Goal: Task Accomplishment & Management: Use online tool/utility

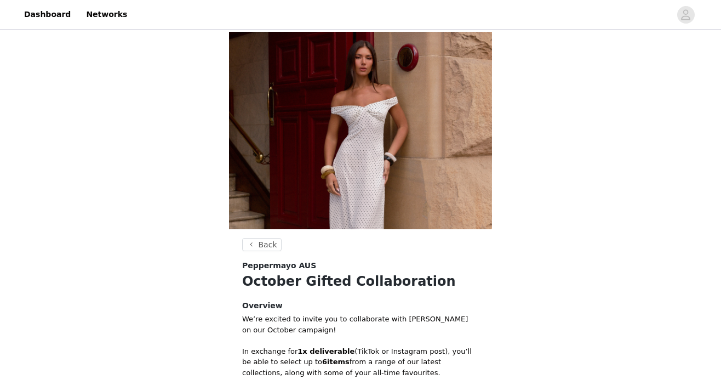
scroll to position [255, 0]
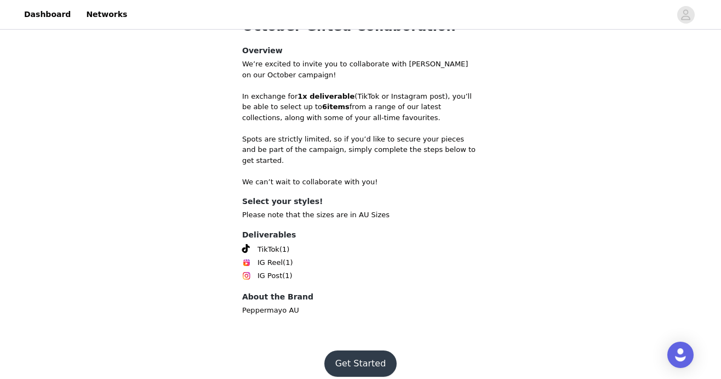
click at [375, 356] on button "Get Started" at bounding box center [360, 363] width 73 height 26
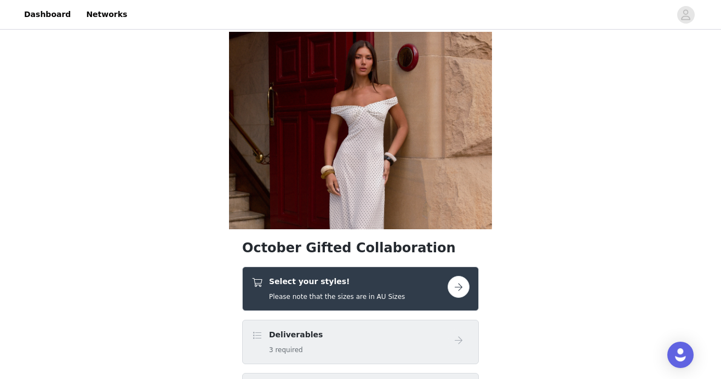
click at [462, 289] on button "button" at bounding box center [459, 287] width 22 height 22
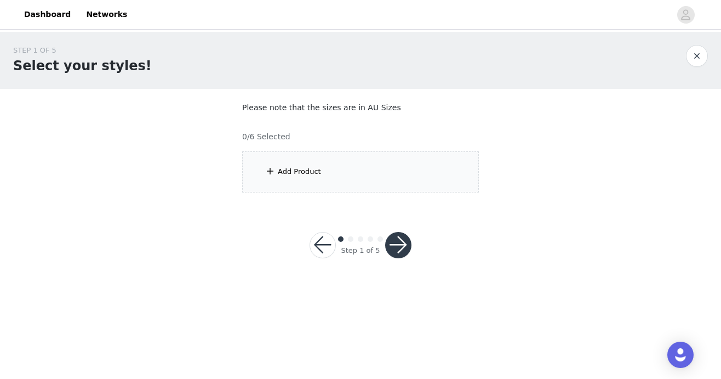
click at [435, 176] on div "Add Product" at bounding box center [360, 171] width 237 height 41
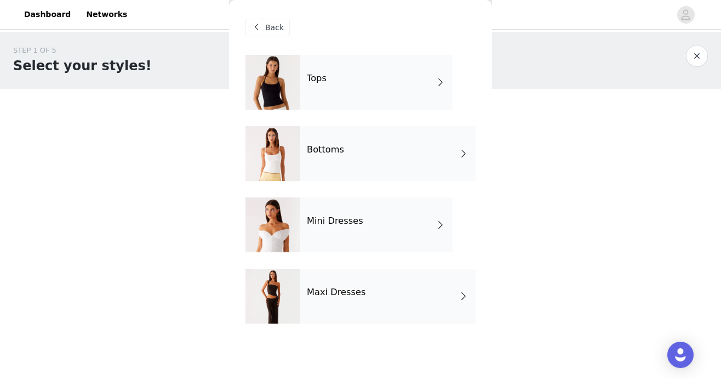
click at [394, 86] on div "Tops" at bounding box center [376, 82] width 152 height 55
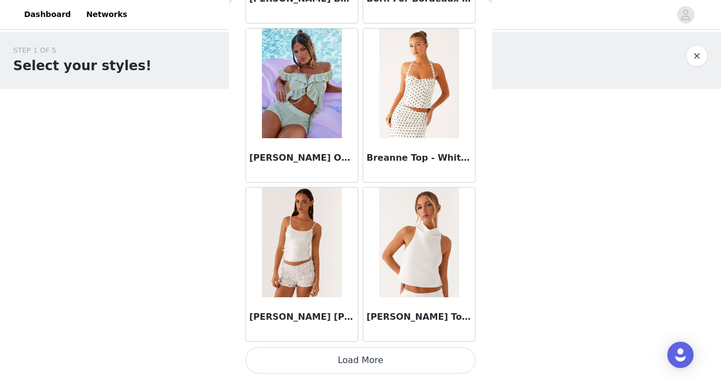
scroll to position [1297, 0]
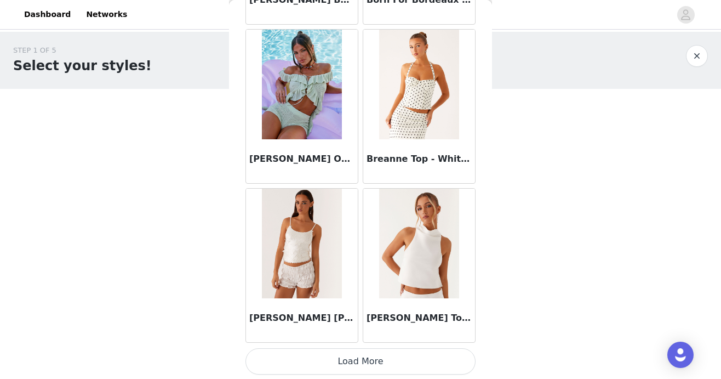
click at [347, 355] on button "Load More" at bounding box center [360, 361] width 230 height 26
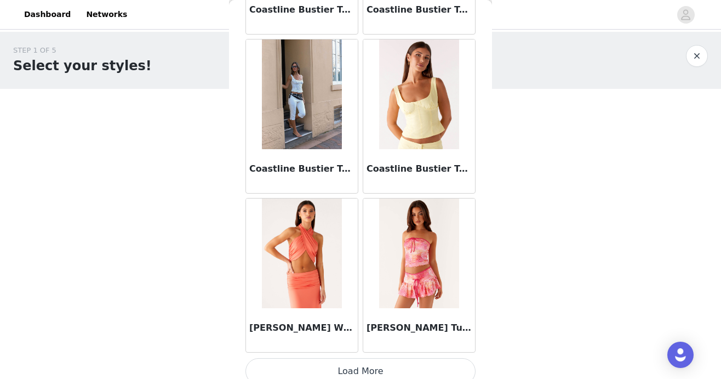
scroll to position [2887, 0]
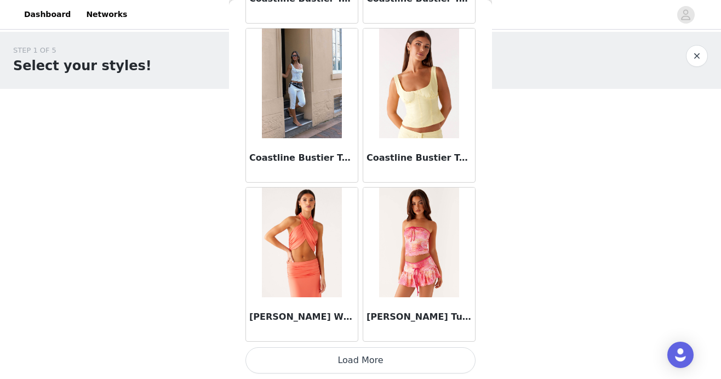
click at [358, 359] on button "Load More" at bounding box center [360, 360] width 230 height 26
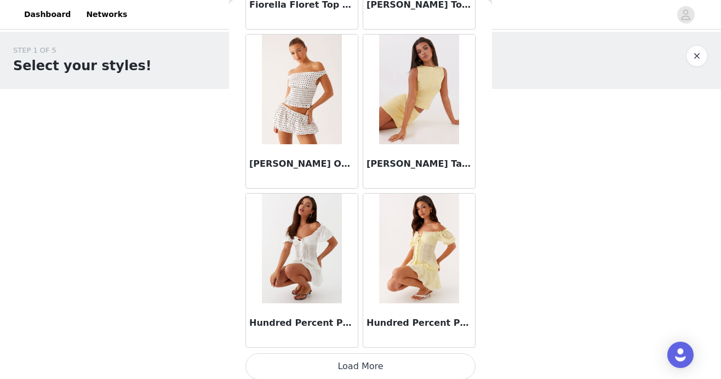
scroll to position [4476, 0]
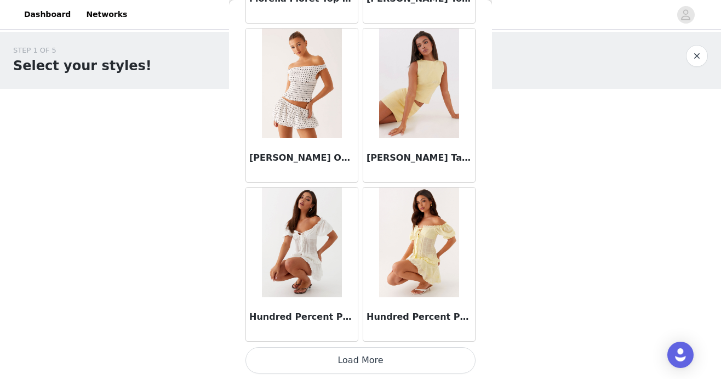
click at [359, 356] on button "Load More" at bounding box center [360, 360] width 230 height 26
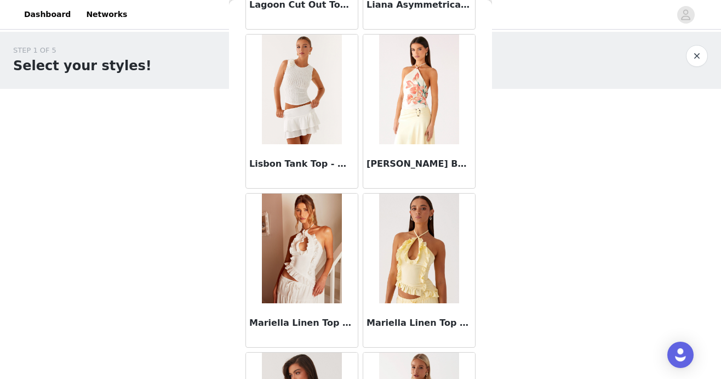
scroll to position [6065, 0]
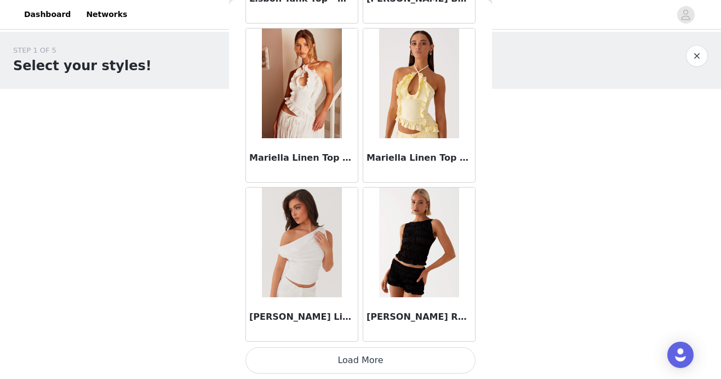
click at [359, 362] on button "Load More" at bounding box center [360, 360] width 230 height 26
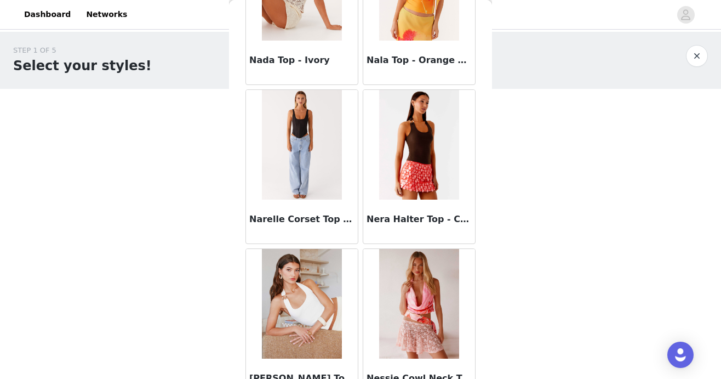
scroll to position [6947, 0]
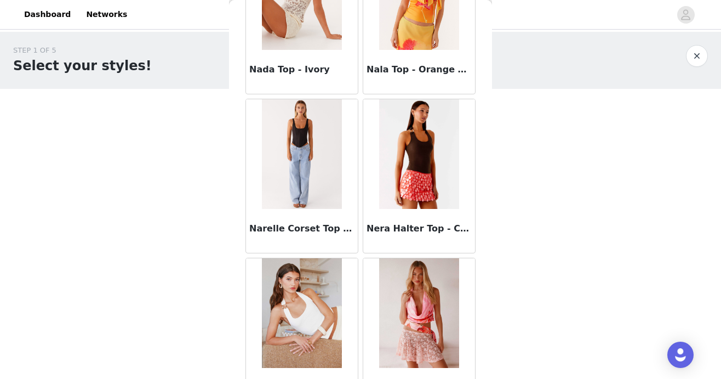
click at [325, 152] on img at bounding box center [301, 154] width 79 height 110
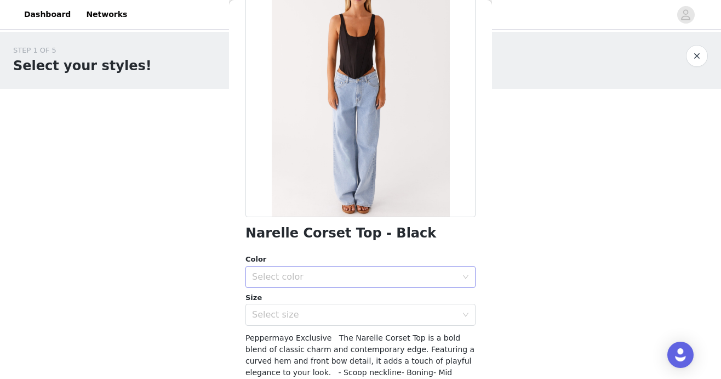
scroll to position [88, 0]
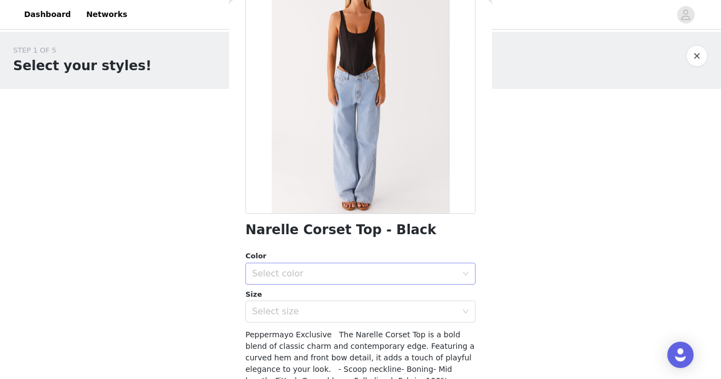
click at [369, 271] on div "Select color" at bounding box center [354, 273] width 205 height 11
click at [369, 291] on li "Black" at bounding box center [360, 298] width 230 height 18
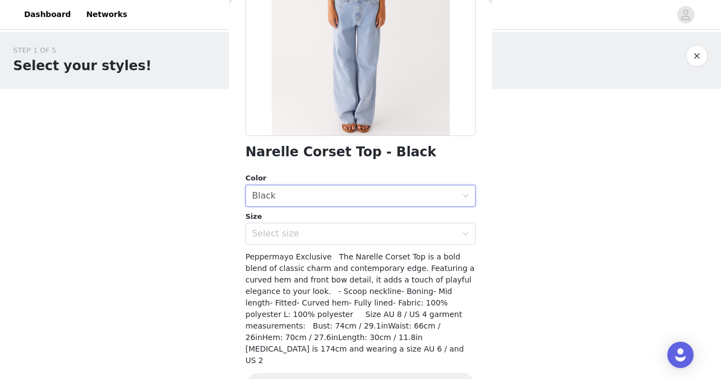
scroll to position [169, 0]
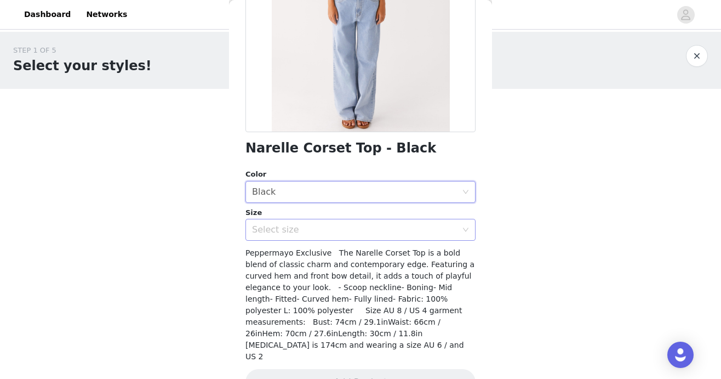
click at [401, 231] on div "Select size" at bounding box center [354, 229] width 205 height 11
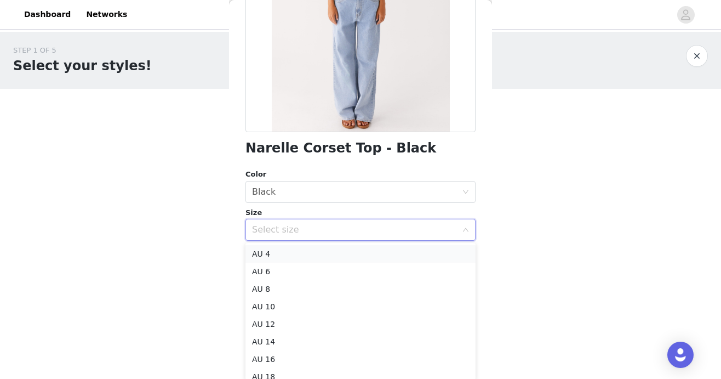
click at [393, 250] on li "AU 4" at bounding box center [360, 254] width 230 height 18
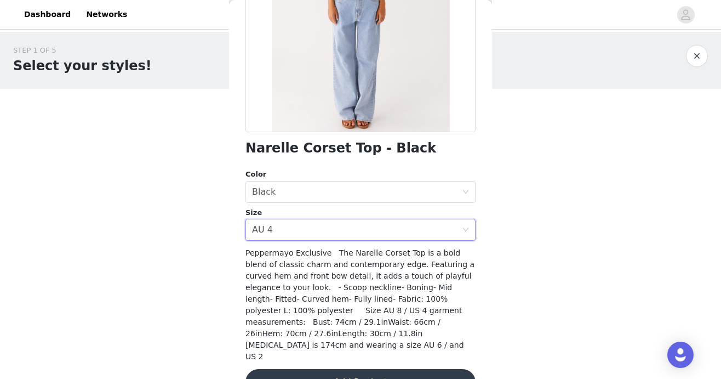
click at [381, 369] on button "Add Product" at bounding box center [360, 382] width 230 height 26
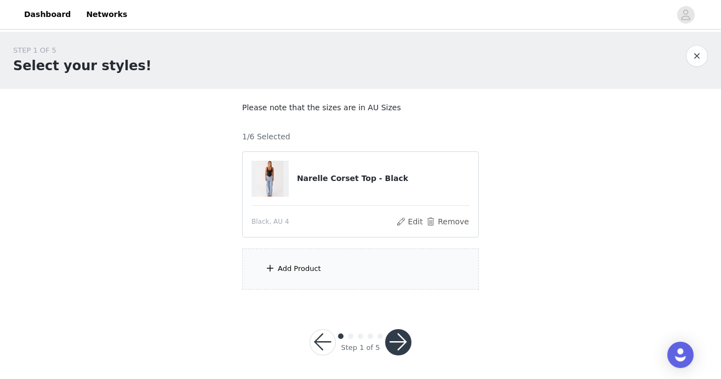
click at [382, 268] on div "Add Product" at bounding box center [360, 268] width 237 height 41
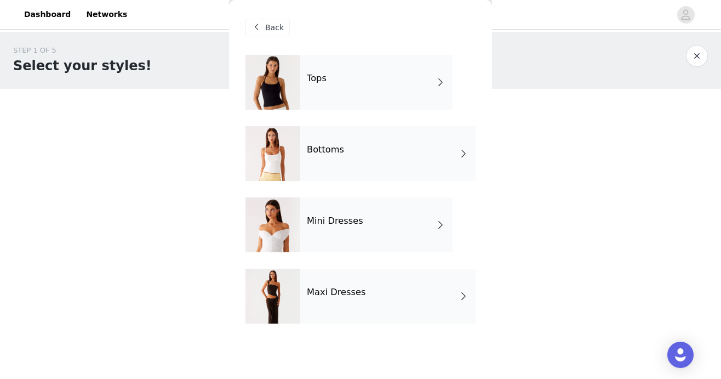
click at [374, 148] on div "Bottoms" at bounding box center [387, 153] width 175 height 55
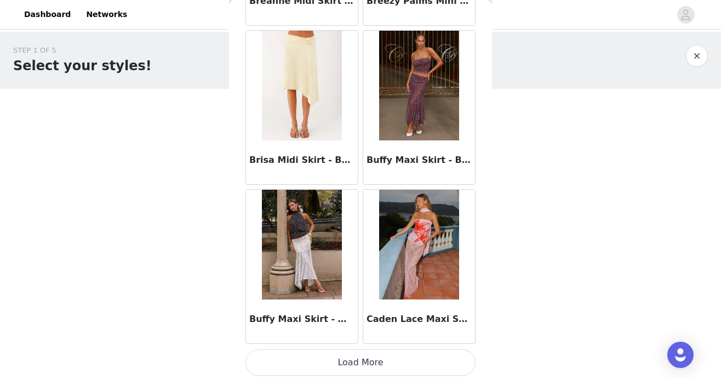
scroll to position [1298, 0]
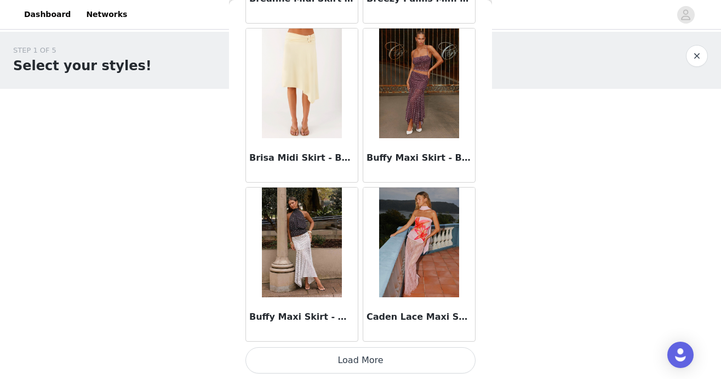
click at [332, 360] on button "Load More" at bounding box center [360, 360] width 230 height 26
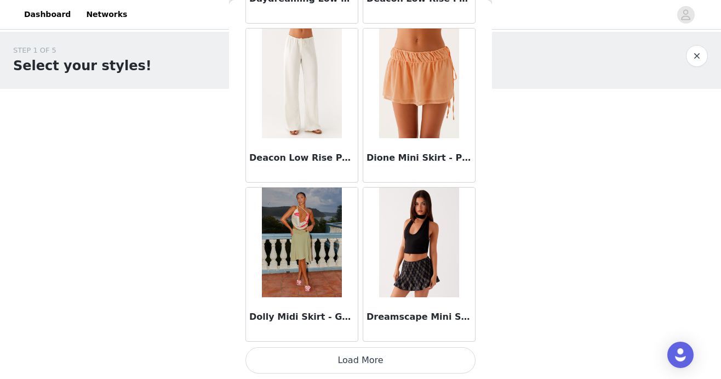
scroll to position [2, 0]
click at [335, 369] on button "Load More" at bounding box center [360, 360] width 230 height 26
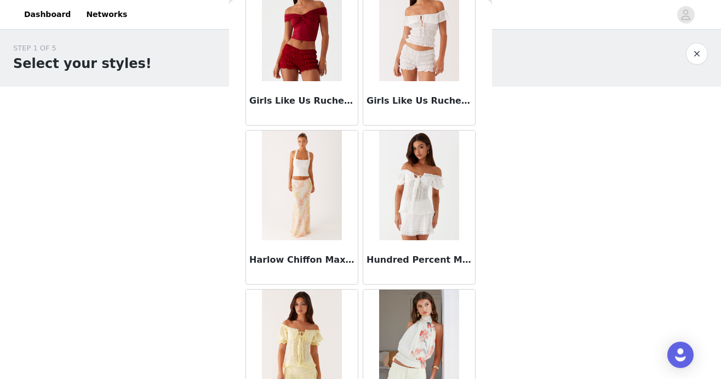
scroll to position [4476, 0]
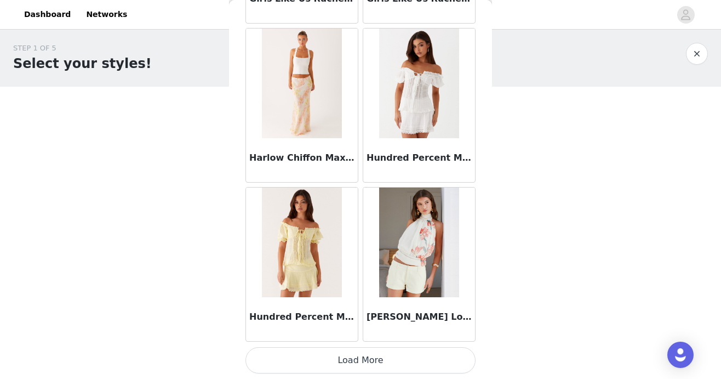
click at [334, 356] on button "Load More" at bounding box center [360, 360] width 230 height 26
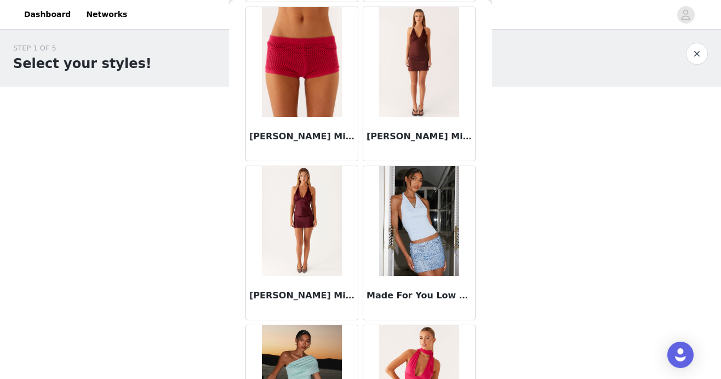
scroll to position [6065, 0]
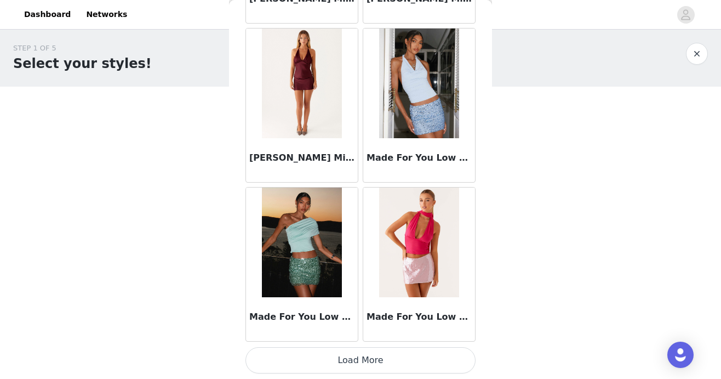
click at [330, 359] on button "Load More" at bounding box center [360, 360] width 230 height 26
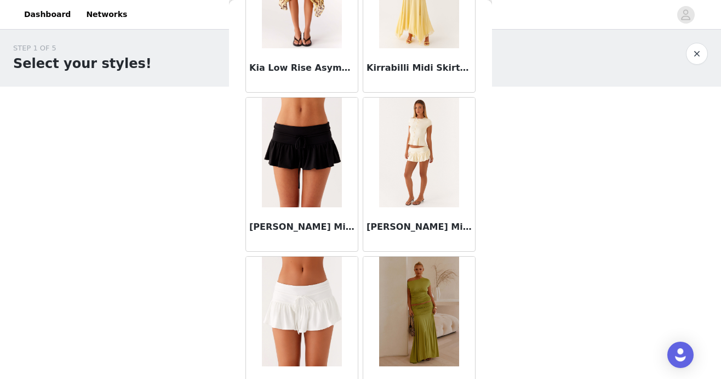
scroll to position [5359, 0]
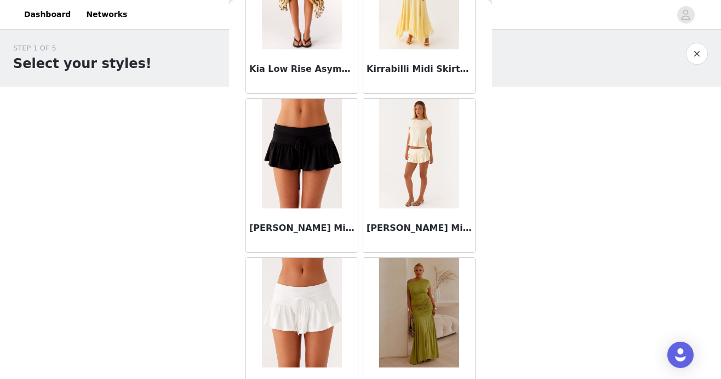
click at [298, 178] on img at bounding box center [301, 154] width 79 height 110
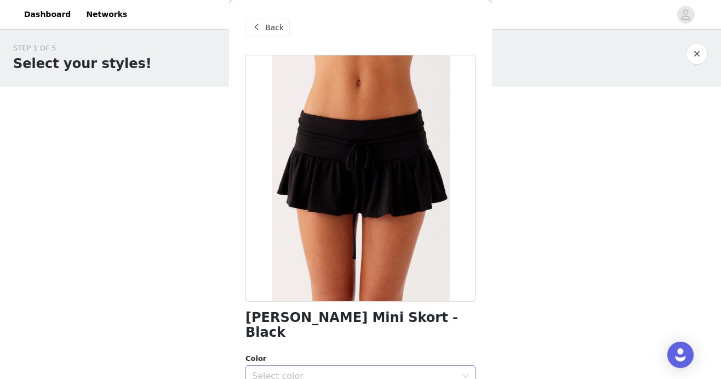
scroll to position [0, 0]
click at [280, 30] on span "Back" at bounding box center [274, 28] width 19 height 12
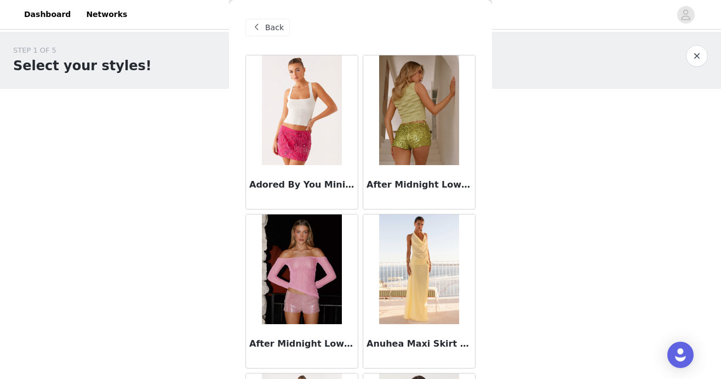
click at [281, 30] on span "Back" at bounding box center [274, 28] width 19 height 12
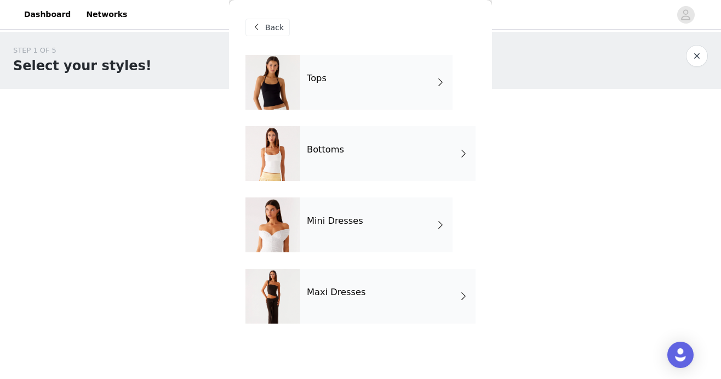
click at [361, 235] on div "Mini Dresses" at bounding box center [376, 224] width 152 height 55
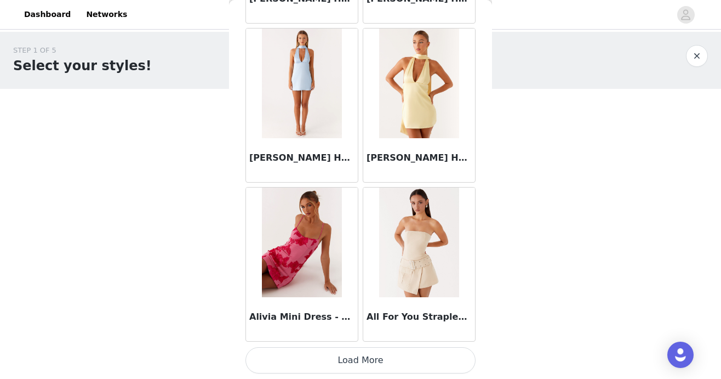
scroll to position [2, 0]
click at [359, 353] on button "Load More" at bounding box center [360, 360] width 230 height 26
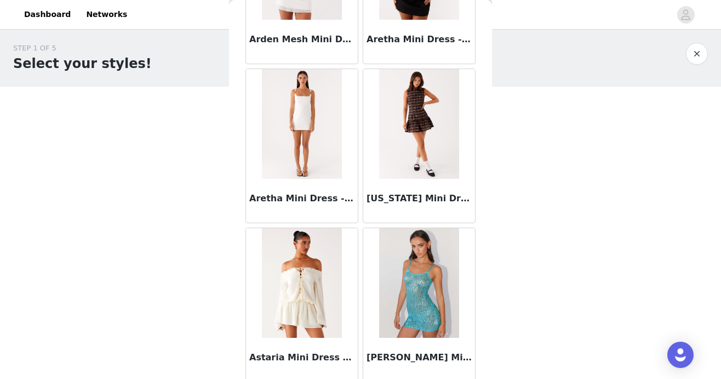
scroll to position [2887, 0]
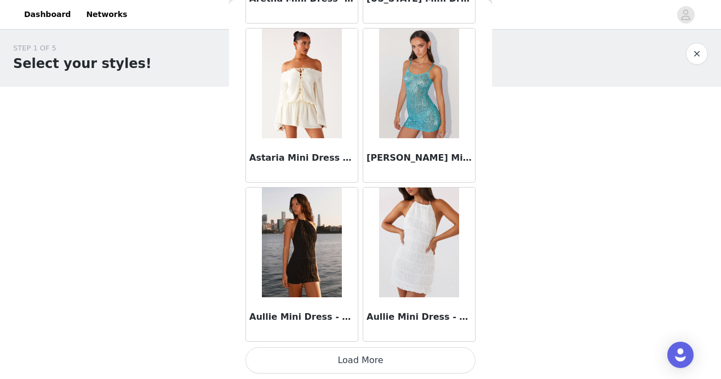
click at [342, 361] on button "Load More" at bounding box center [360, 360] width 230 height 26
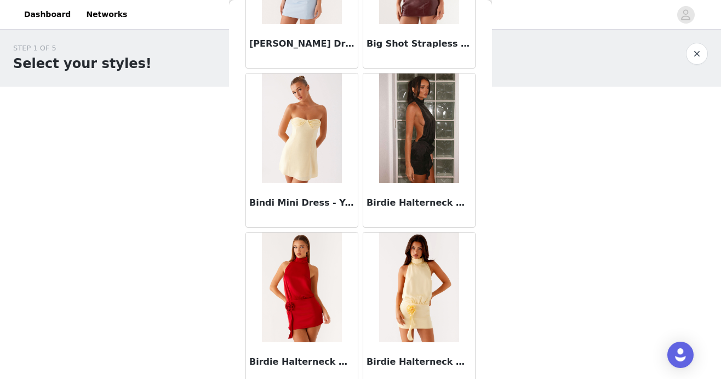
scroll to position [4476, 0]
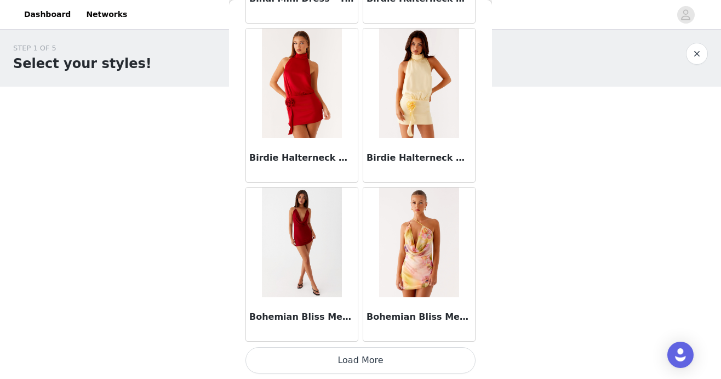
click at [356, 349] on button "Load More" at bounding box center [360, 360] width 230 height 26
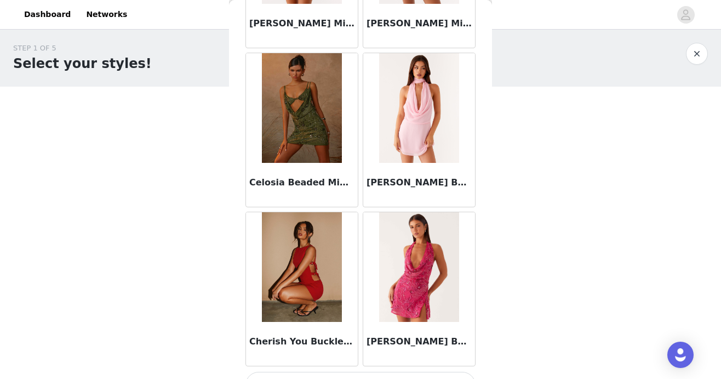
scroll to position [6065, 0]
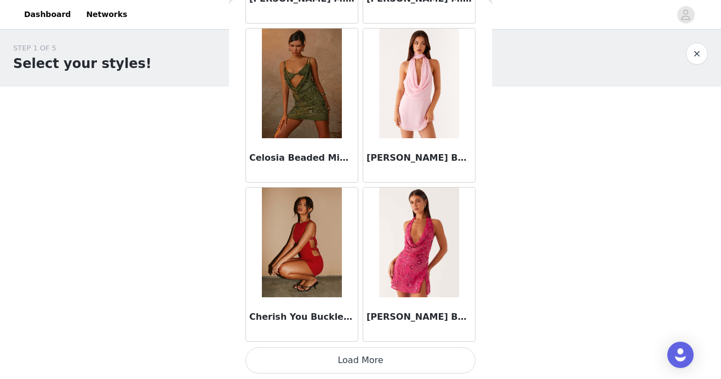
click at [359, 353] on button "Load More" at bounding box center [360, 360] width 230 height 26
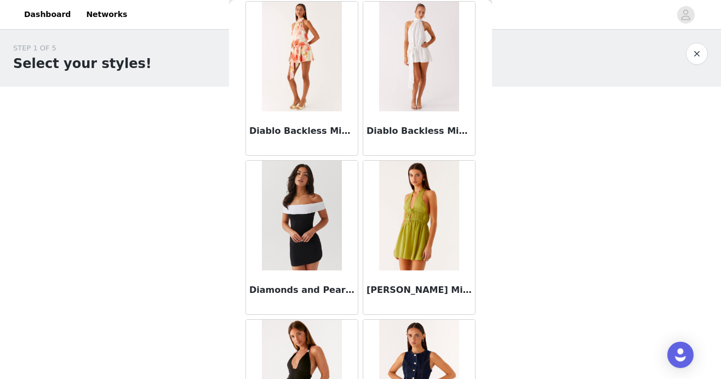
scroll to position [7654, 0]
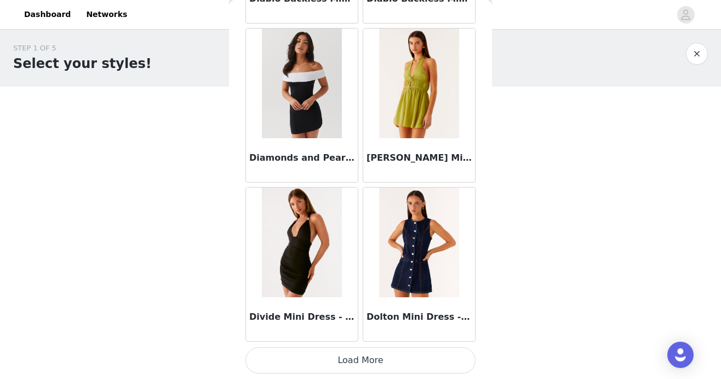
click at [359, 362] on button "Load More" at bounding box center [360, 360] width 230 height 26
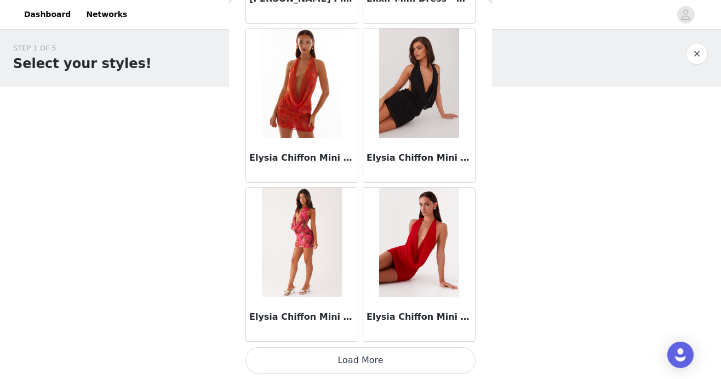
scroll to position [2, 0]
click at [365, 355] on button "Load More" at bounding box center [360, 360] width 230 height 26
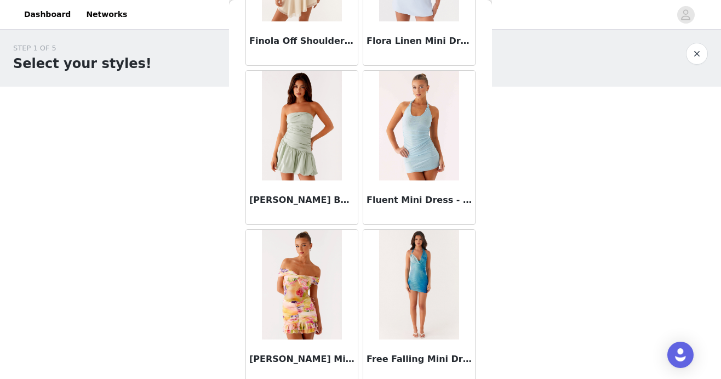
scroll to position [10831, 0]
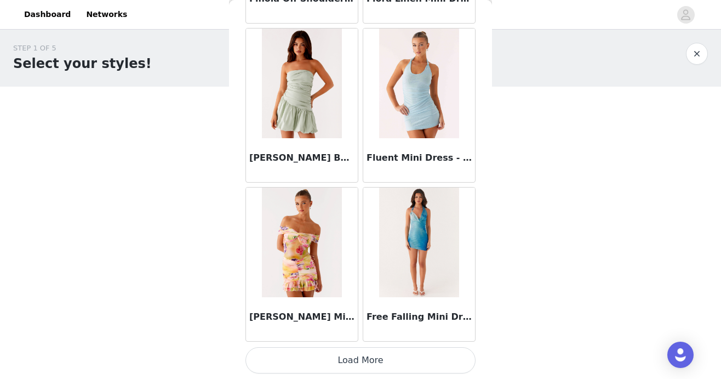
click at [368, 359] on button "Load More" at bounding box center [360, 360] width 230 height 26
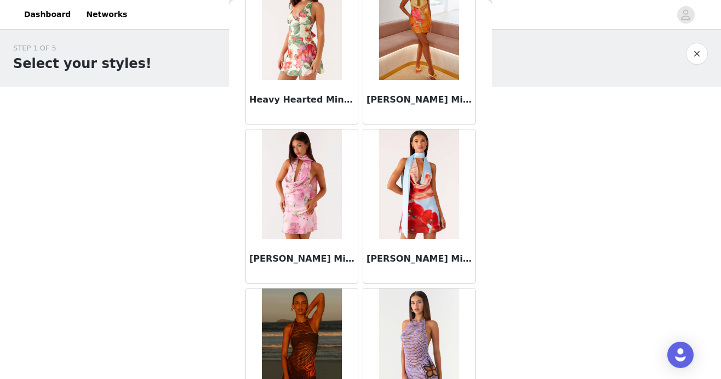
scroll to position [12420, 0]
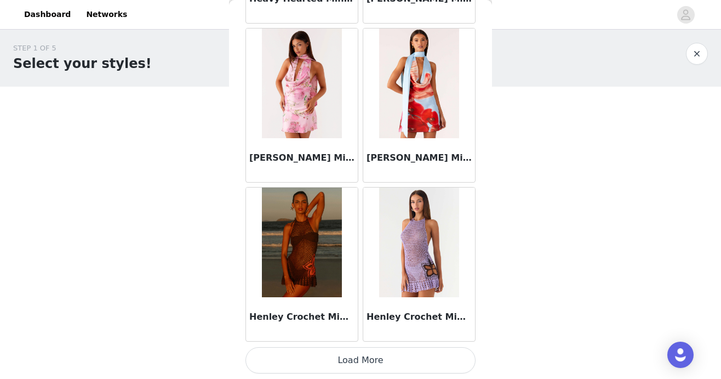
click at [362, 356] on button "Load More" at bounding box center [360, 360] width 230 height 26
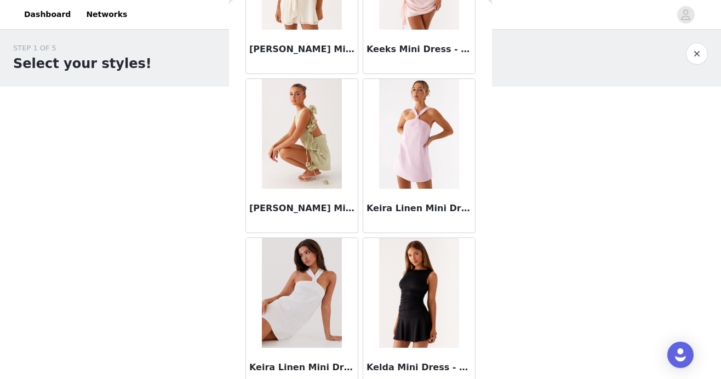
scroll to position [14009, 0]
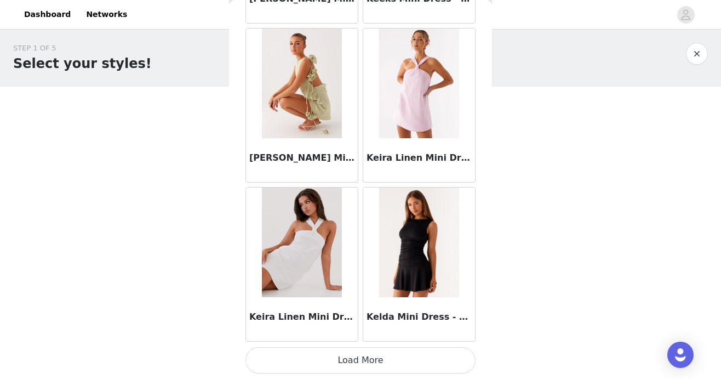
click at [365, 352] on button "Load More" at bounding box center [360, 360] width 230 height 26
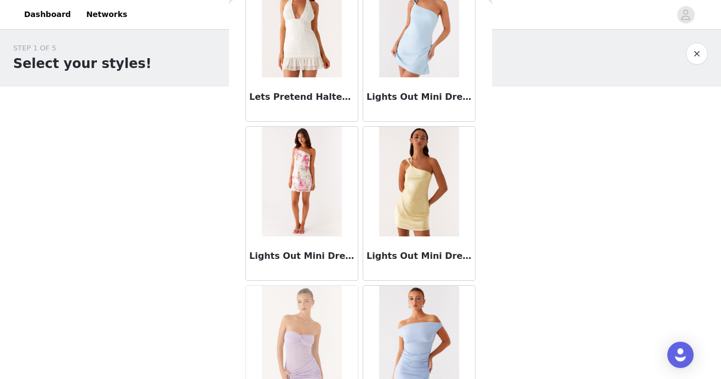
scroll to position [15598, 0]
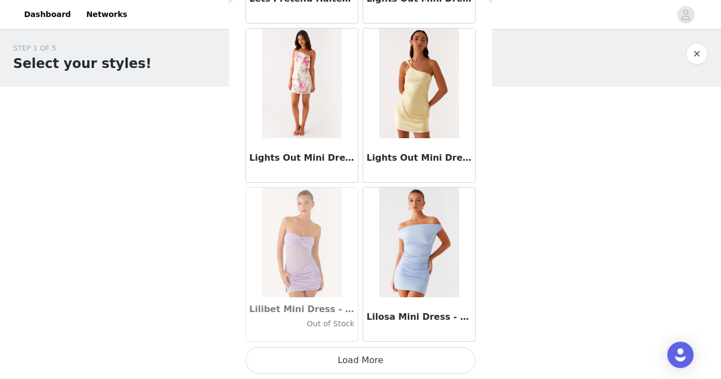
click at [371, 359] on button "Load More" at bounding box center [360, 360] width 230 height 26
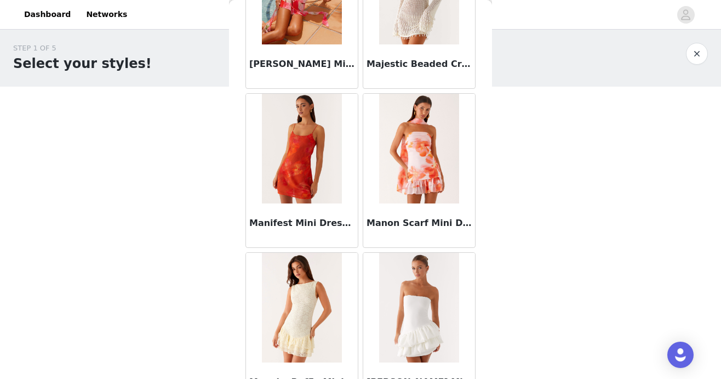
scroll to position [17187, 0]
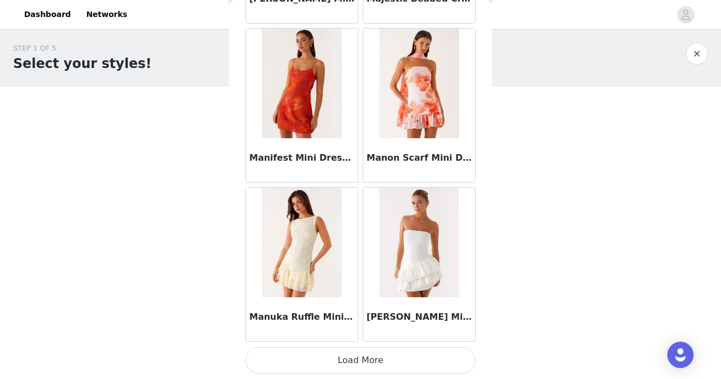
click at [401, 347] on button "Load More" at bounding box center [360, 360] width 230 height 26
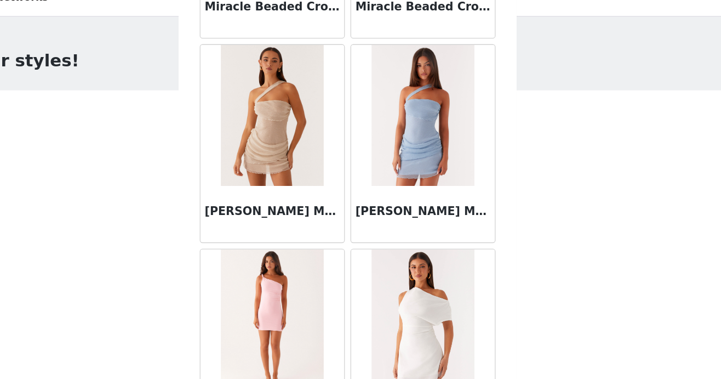
scroll to position [18776, 0]
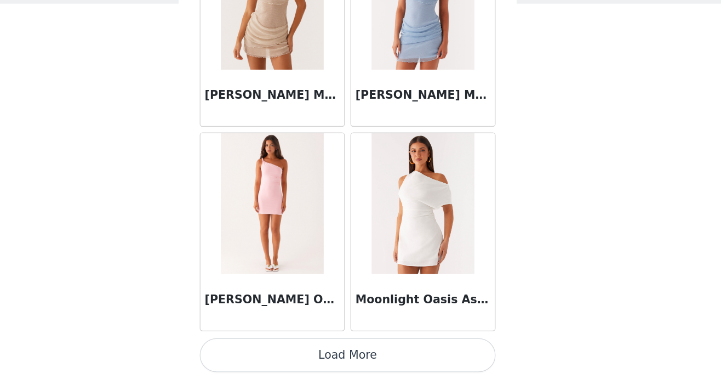
click at [386, 360] on button "Load More" at bounding box center [360, 360] width 230 height 26
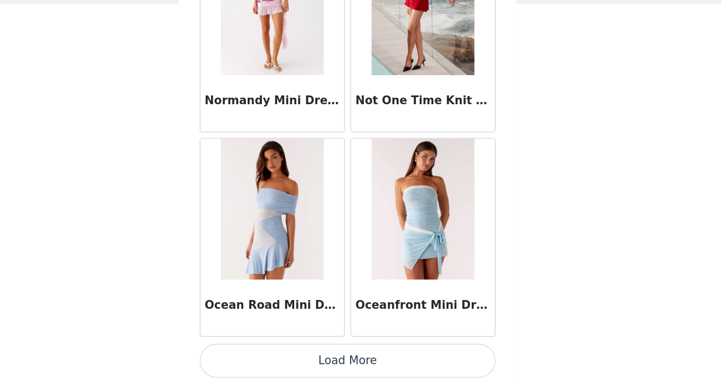
scroll to position [20365, 0]
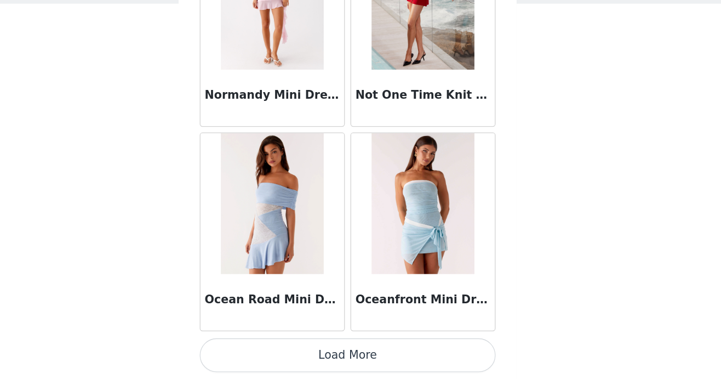
click at [386, 364] on button "Load More" at bounding box center [360, 360] width 230 height 26
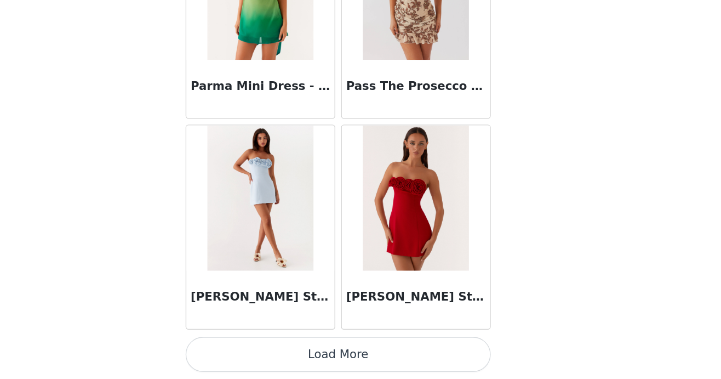
scroll to position [2, 0]
click at [385, 366] on button "Load More" at bounding box center [360, 360] width 230 height 26
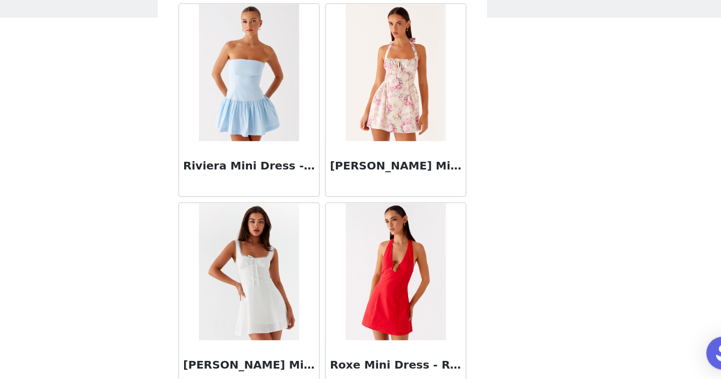
scroll to position [23204, 0]
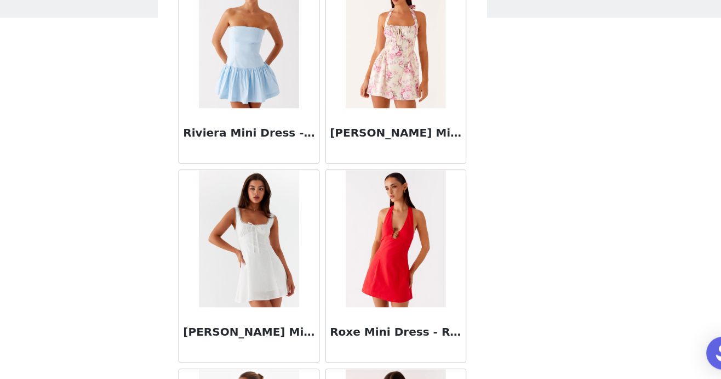
click at [321, 328] on div "[PERSON_NAME] Mini Dress - White" at bounding box center [302, 340] width 112 height 44
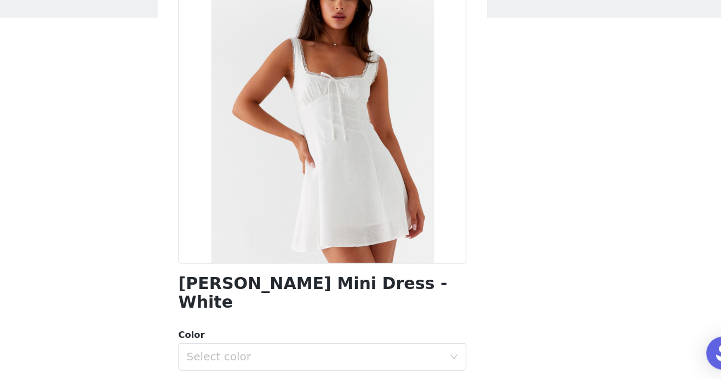
scroll to position [21, 0]
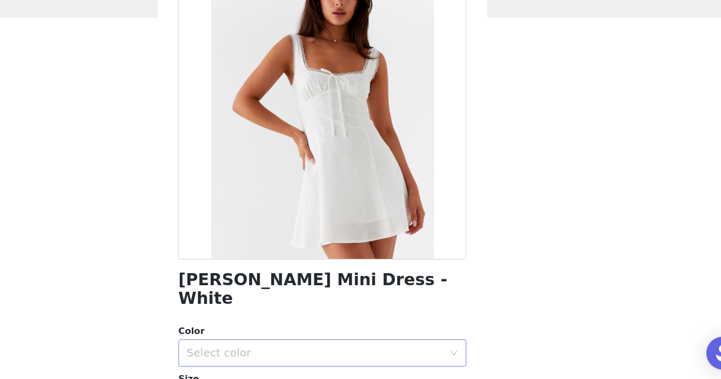
click at [363, 349] on div "Select color" at bounding box center [354, 354] width 205 height 11
click at [363, 359] on li "White" at bounding box center [360, 364] width 230 height 18
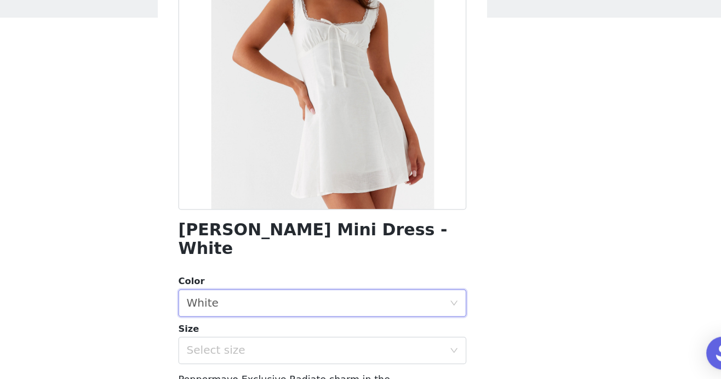
scroll to position [72, 0]
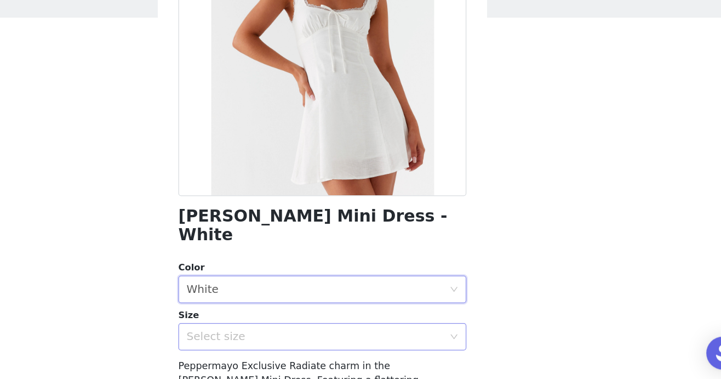
click at [374, 336] on div "Select size" at bounding box center [354, 341] width 205 height 11
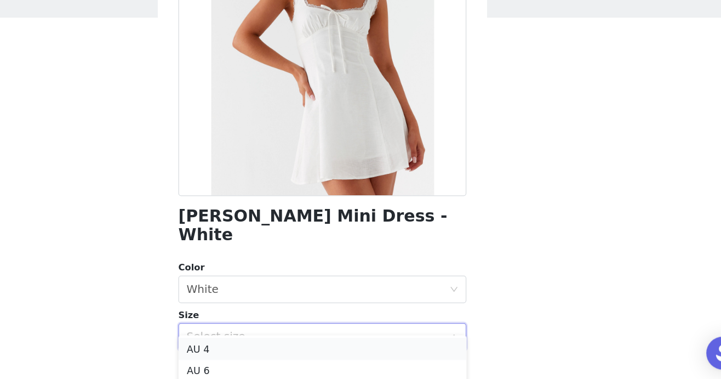
click at [371, 345] on li "AU 4" at bounding box center [360, 351] width 230 height 18
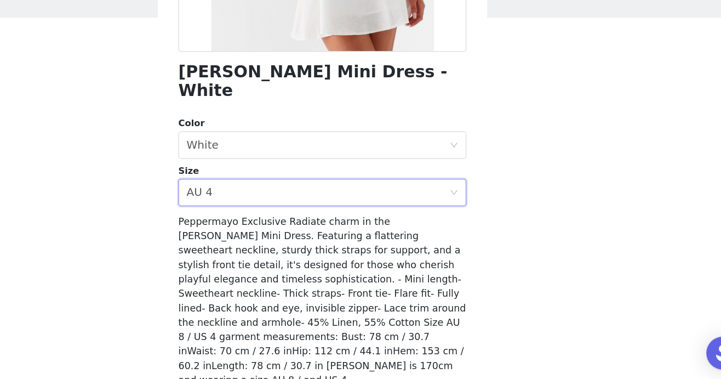
scroll to position [199, 0]
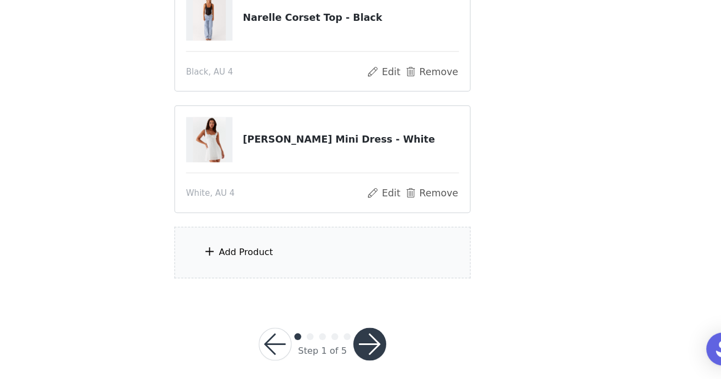
scroll to position [91, 0]
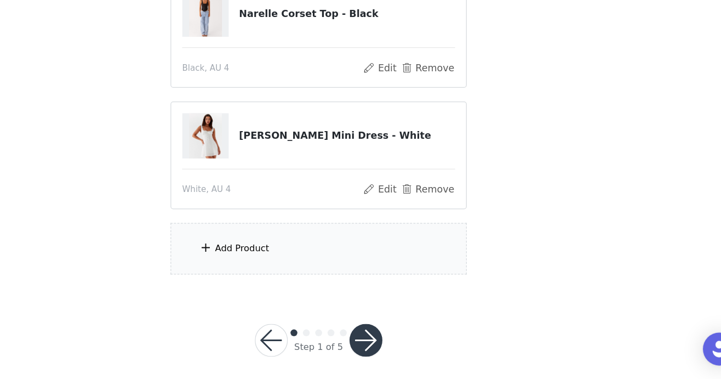
click at [389, 284] on div "Add Product" at bounding box center [360, 274] width 237 height 41
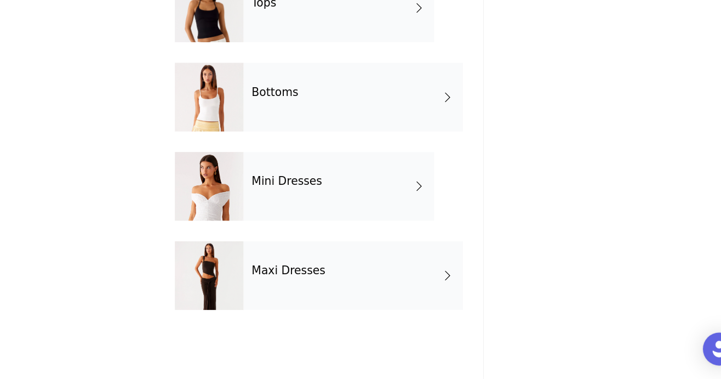
click at [391, 235] on div "Mini Dresses" at bounding box center [376, 224] width 152 height 55
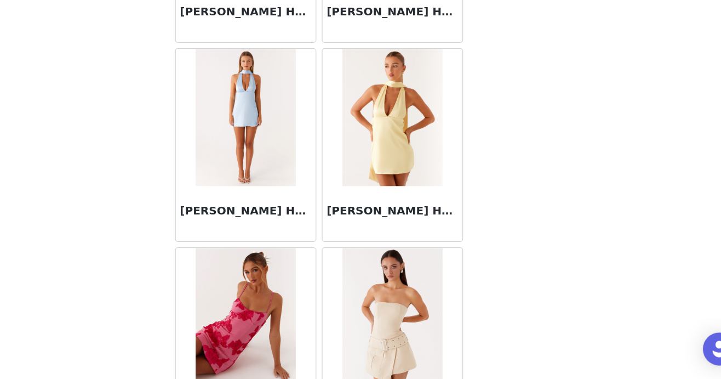
scroll to position [1298, 0]
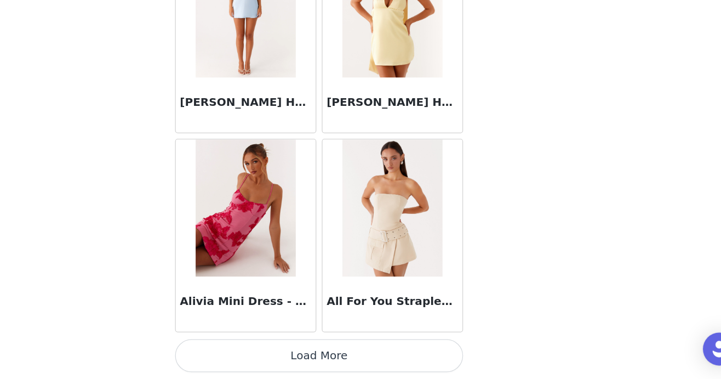
click at [384, 370] on button "Load More" at bounding box center [360, 360] width 230 height 26
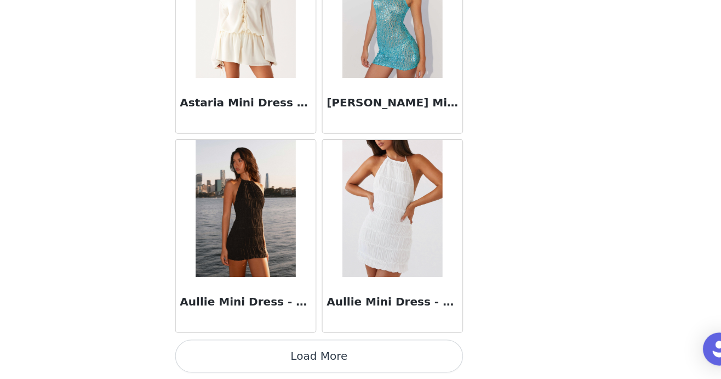
click at [390, 359] on button "Load More" at bounding box center [360, 360] width 230 height 26
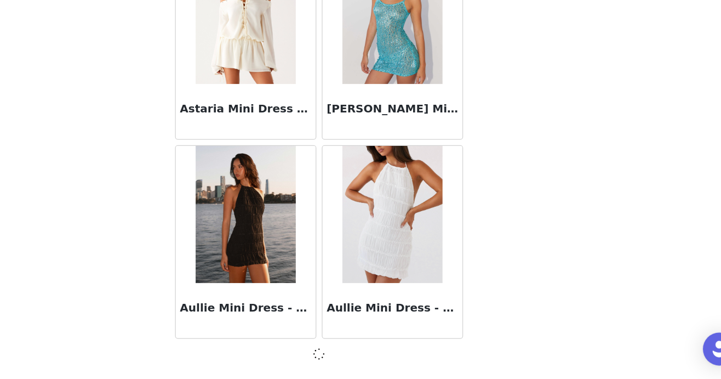
scroll to position [99, 0]
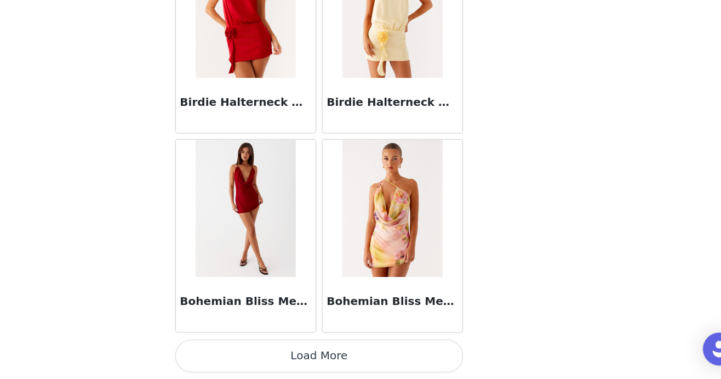
click at [387, 359] on button "Load More" at bounding box center [360, 360] width 230 height 26
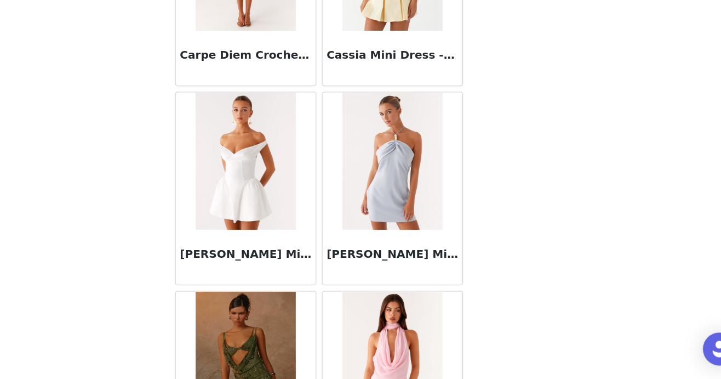
scroll to position [6065, 0]
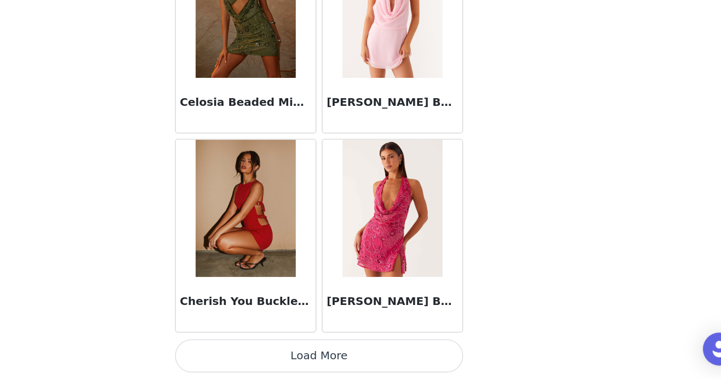
click at [378, 362] on button "Load More" at bounding box center [360, 360] width 230 height 26
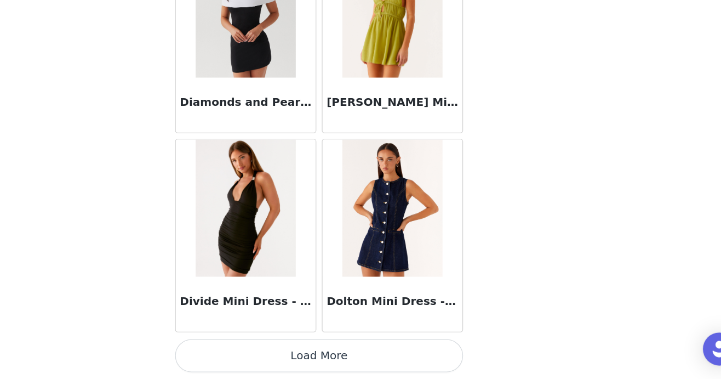
click at [379, 355] on button "Load More" at bounding box center [360, 360] width 230 height 26
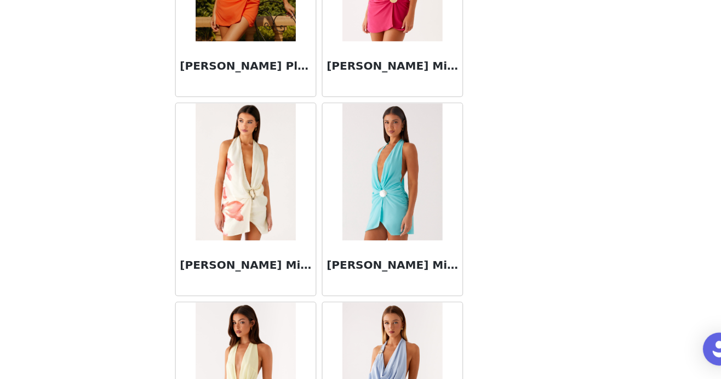
scroll to position [9243, 0]
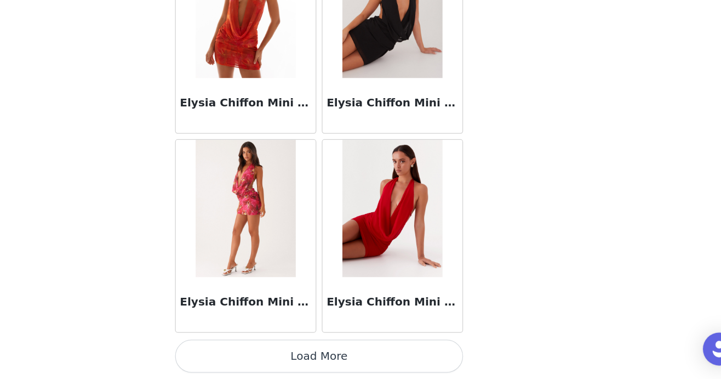
click at [381, 365] on button "Load More" at bounding box center [360, 360] width 230 height 26
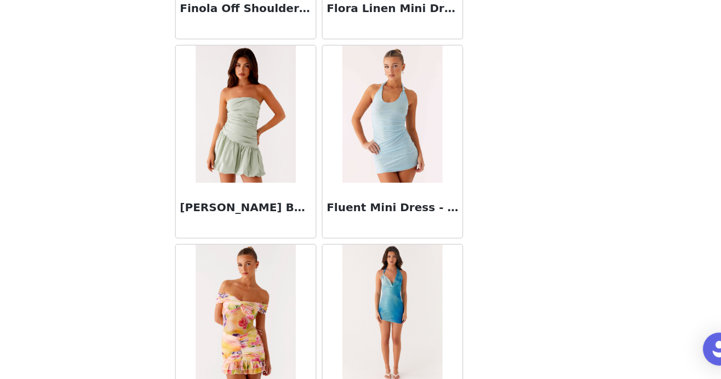
scroll to position [10831, 0]
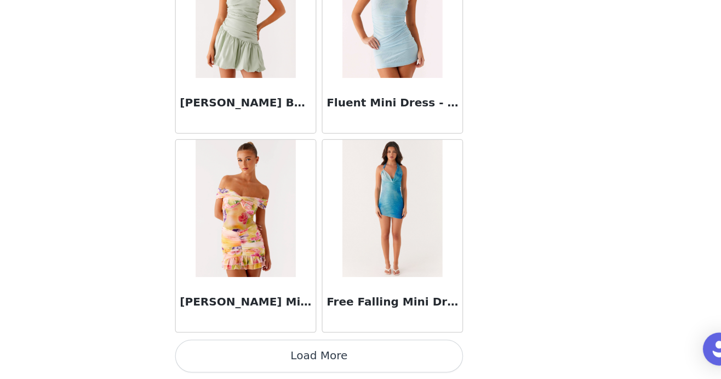
click at [398, 358] on button "Load More" at bounding box center [360, 360] width 230 height 26
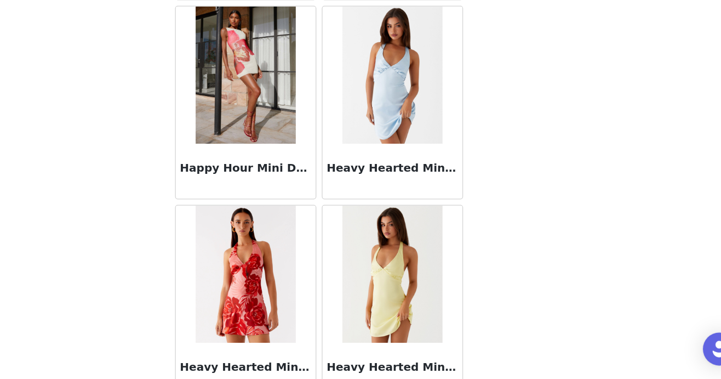
scroll to position [12420, 0]
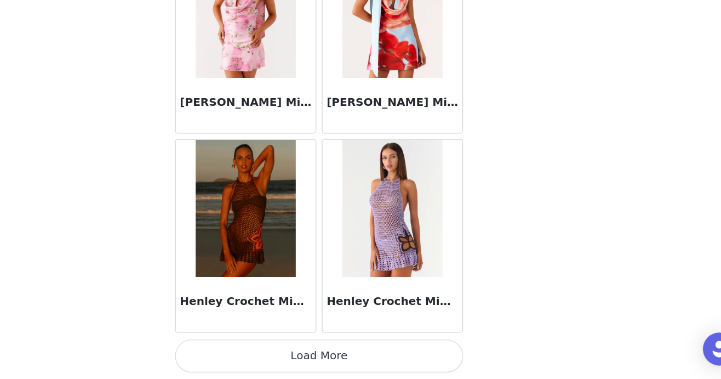
click at [403, 358] on button "Load More" at bounding box center [360, 360] width 230 height 26
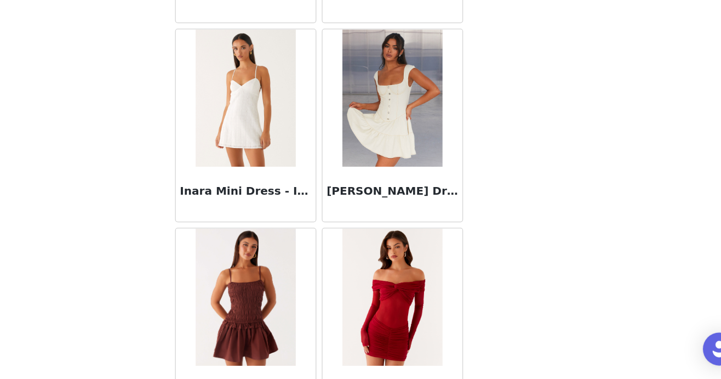
scroll to position [13143, 0]
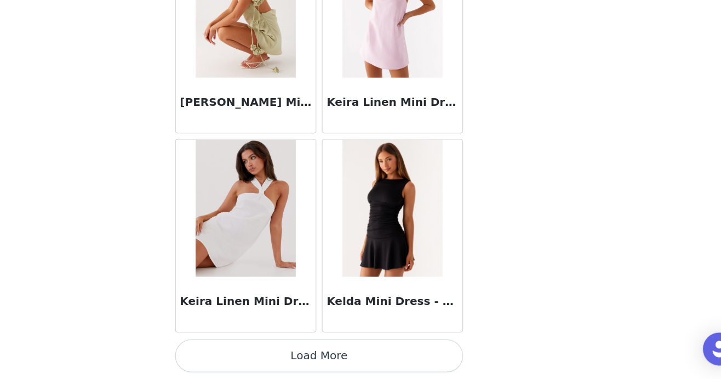
click at [401, 359] on button "Load More" at bounding box center [360, 360] width 230 height 26
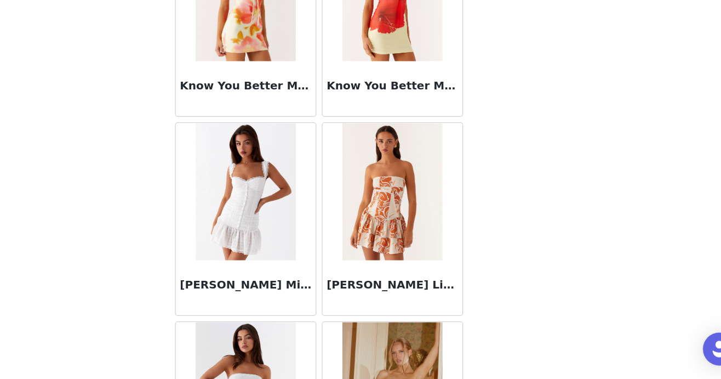
scroll to position [15598, 0]
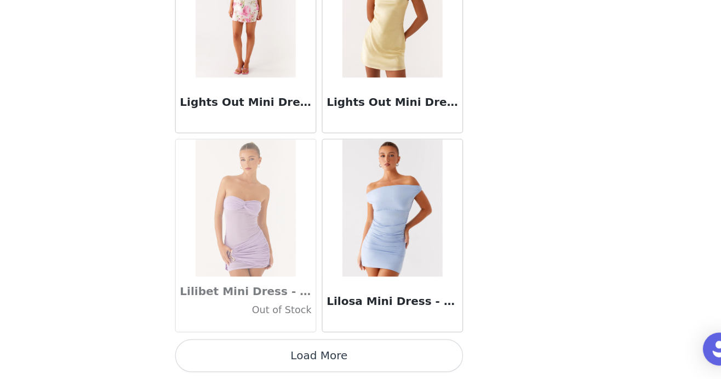
click at [400, 359] on button "Load More" at bounding box center [360, 360] width 230 height 26
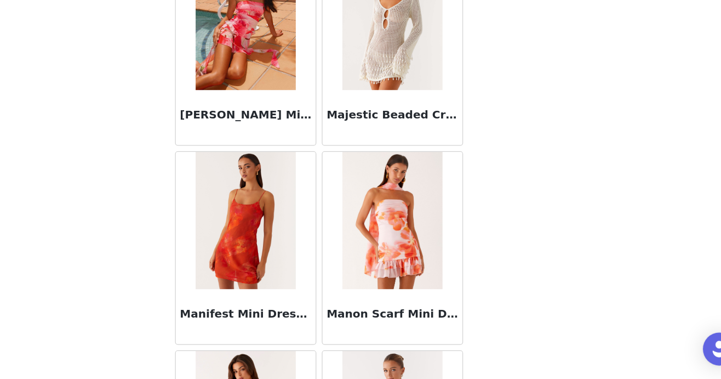
scroll to position [17187, 0]
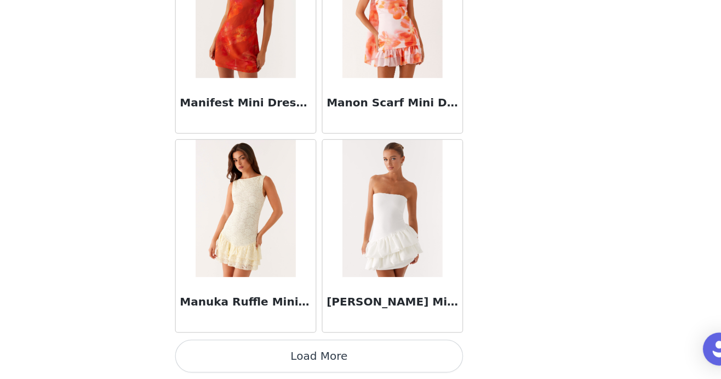
click at [402, 363] on button "Load More" at bounding box center [360, 360] width 230 height 26
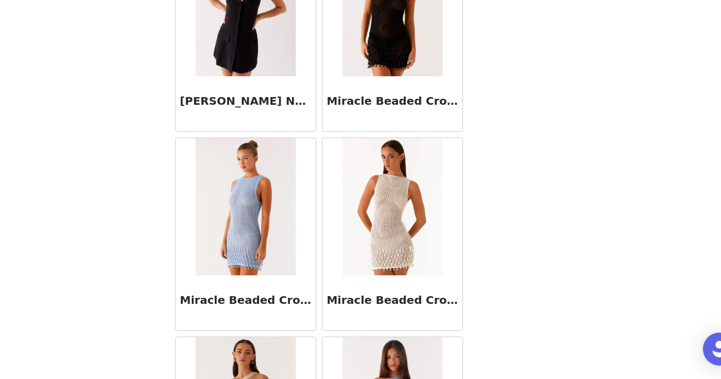
scroll to position [18776, 0]
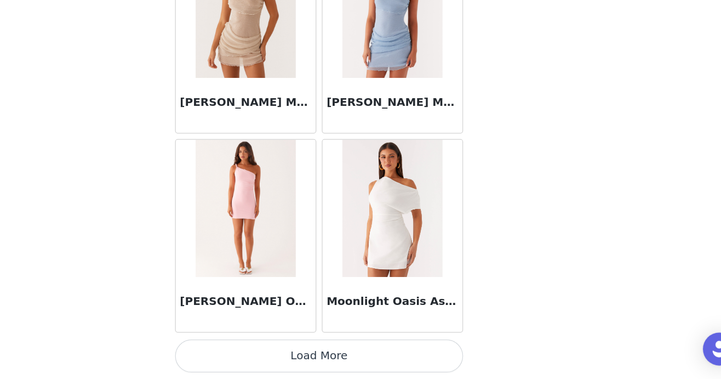
click at [405, 363] on button "Load More" at bounding box center [360, 360] width 230 height 26
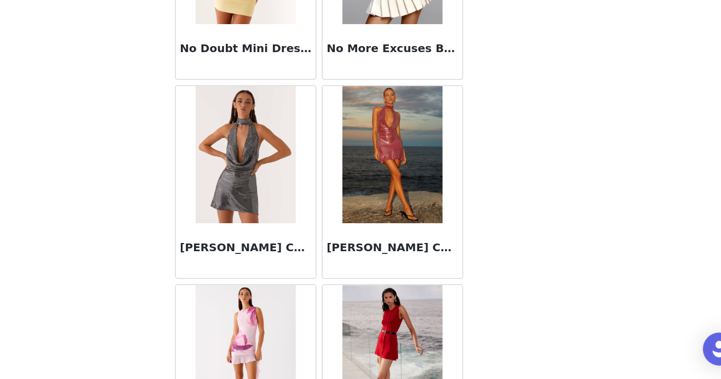
scroll to position [20365, 0]
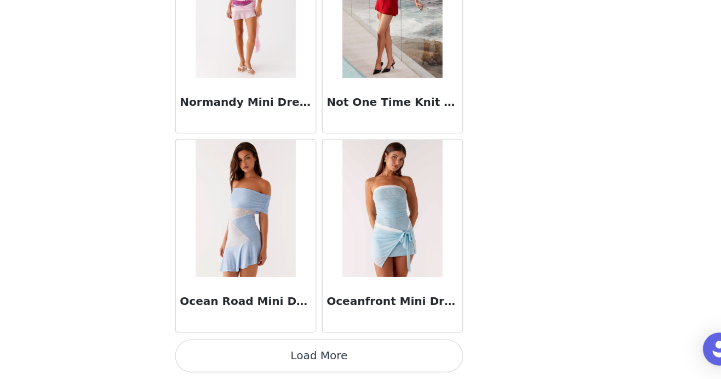
click at [408, 354] on button "Load More" at bounding box center [360, 360] width 230 height 26
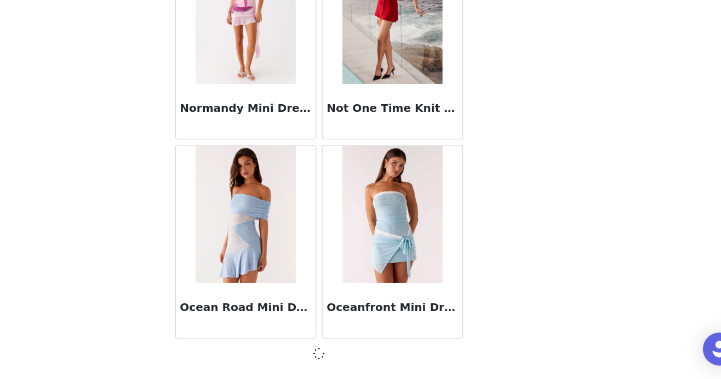
scroll to position [20360, 0]
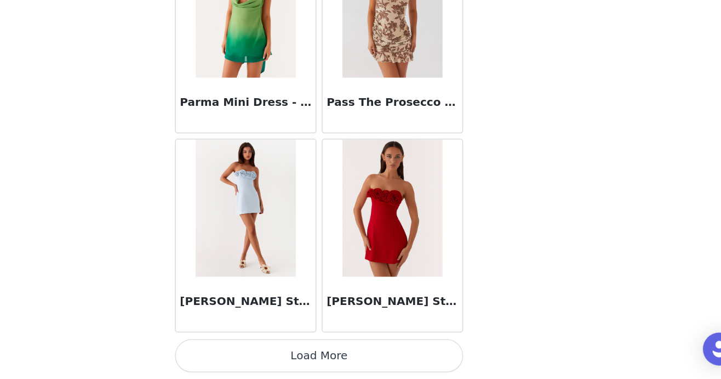
click at [409, 359] on button "Load More" at bounding box center [360, 360] width 230 height 26
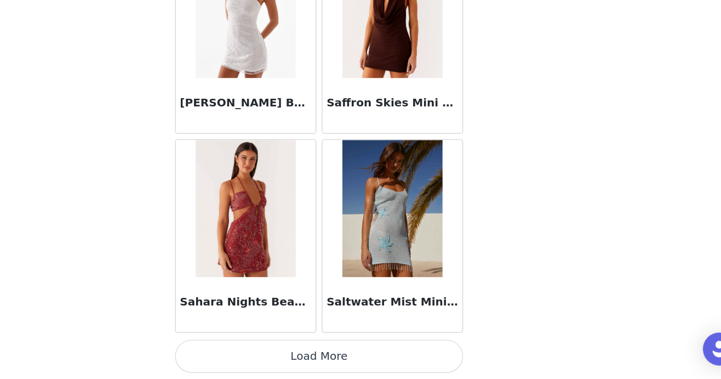
click at [411, 358] on button "Load More" at bounding box center [360, 360] width 230 height 26
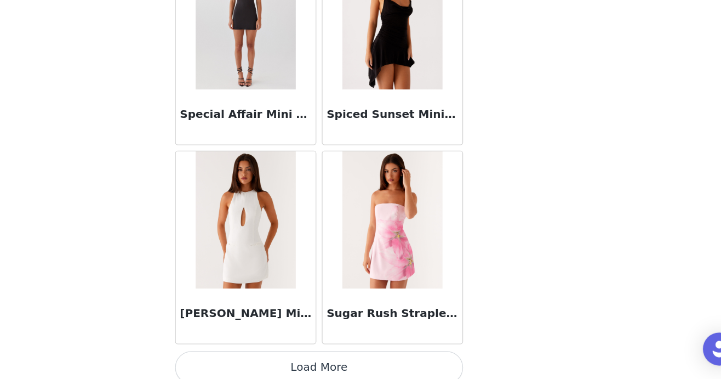
scroll to position [25128, 0]
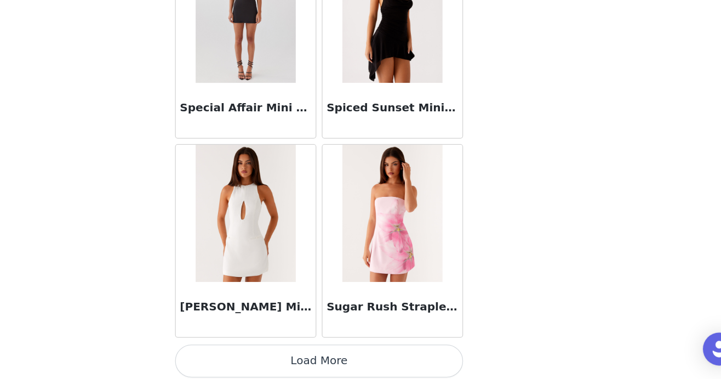
click at [395, 357] on button "Load More" at bounding box center [360, 364] width 230 height 26
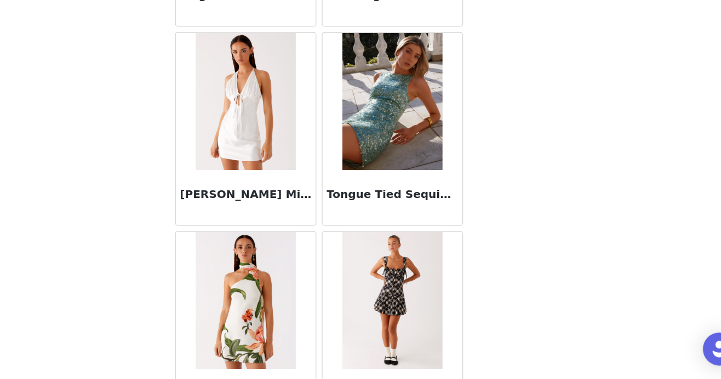
scroll to position [26490, 0]
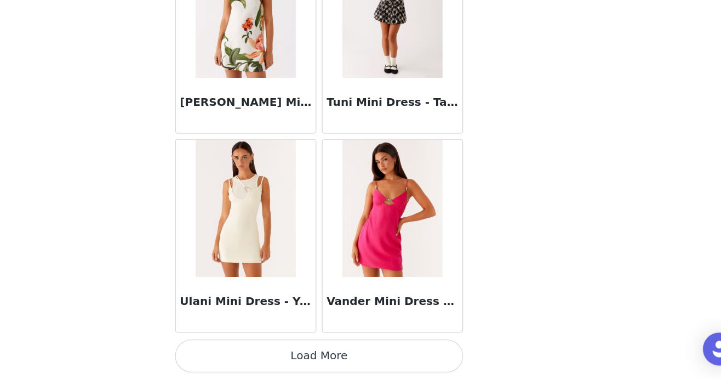
click at [397, 356] on button "Load More" at bounding box center [360, 360] width 230 height 26
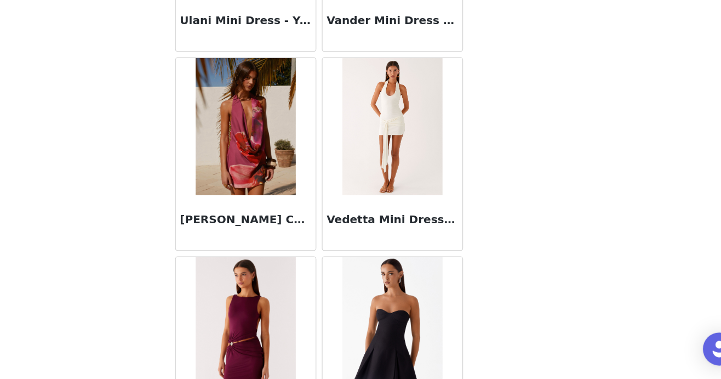
scroll to position [26945, 0]
click at [425, 214] on img at bounding box center [418, 177] width 79 height 110
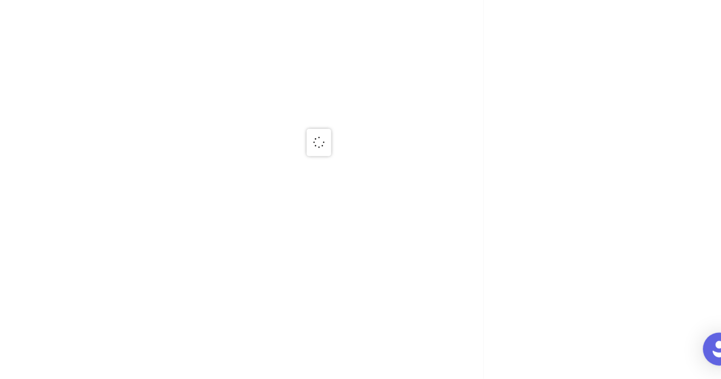
scroll to position [0, 0]
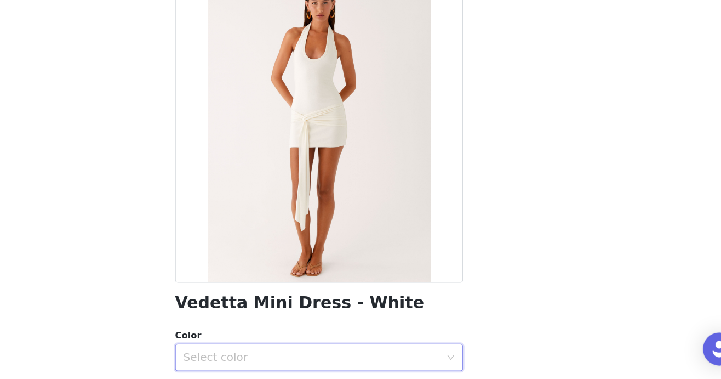
click at [392, 354] on div "Select color" at bounding box center [357, 361] width 210 height 21
click at [393, 374] on ul "White" at bounding box center [360, 385] width 230 height 22
click at [396, 363] on div "Select color" at bounding box center [354, 361] width 205 height 11
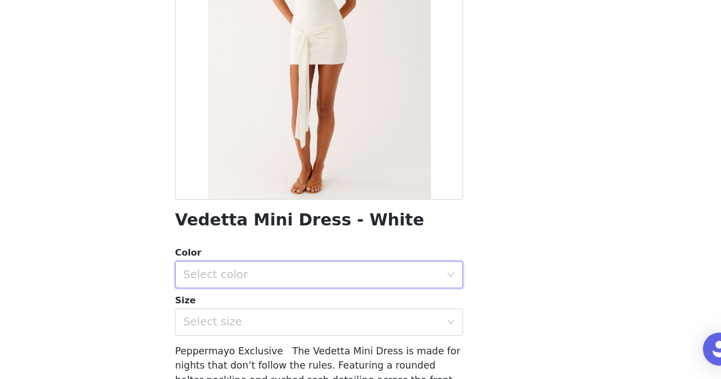
scroll to position [79, 0]
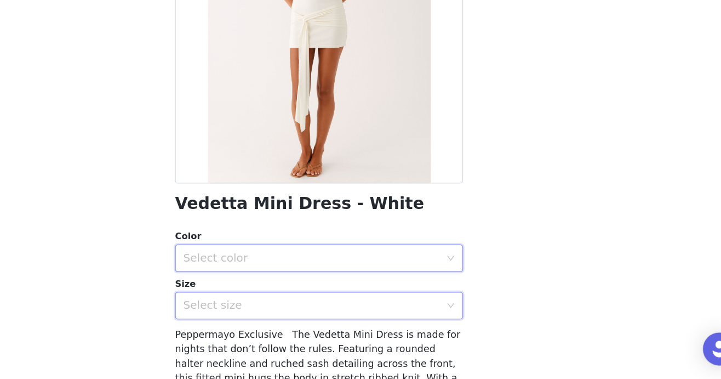
click at [420, 312] on div "Select size" at bounding box center [357, 320] width 210 height 21
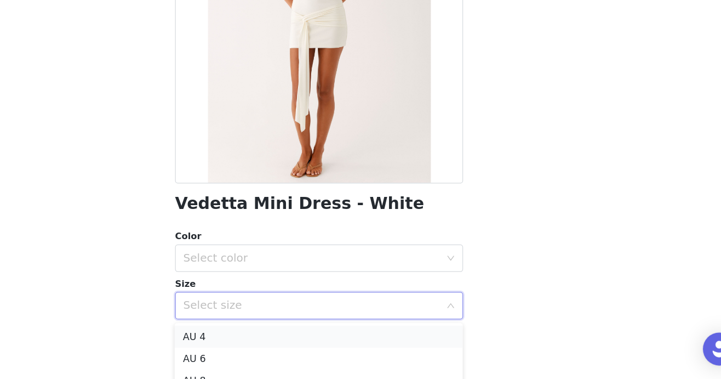
click at [417, 339] on li "AU 4" at bounding box center [360, 345] width 230 height 18
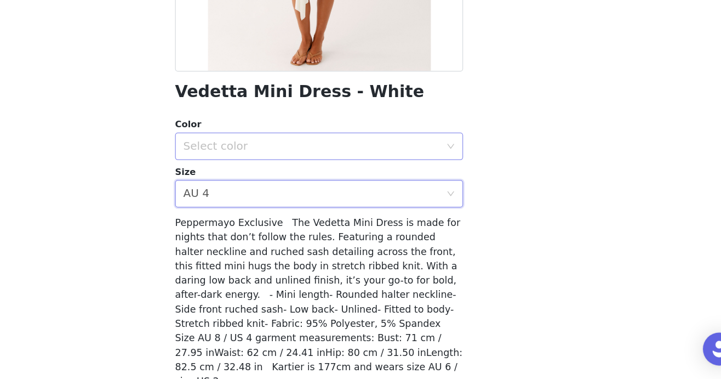
scroll to position [210, 0]
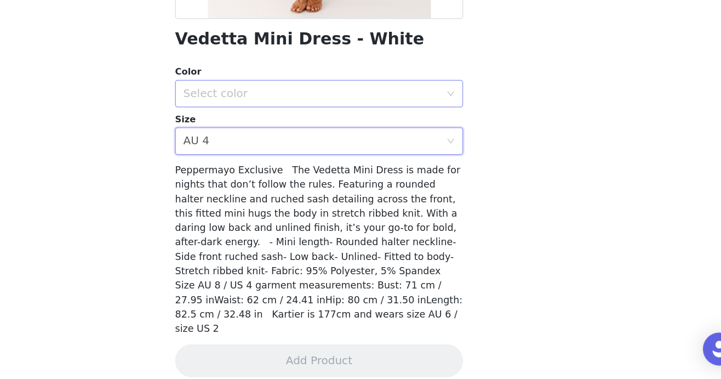
click at [443, 151] on div "Select color" at bounding box center [354, 150] width 205 height 11
click at [443, 176] on li "White" at bounding box center [360, 175] width 230 height 18
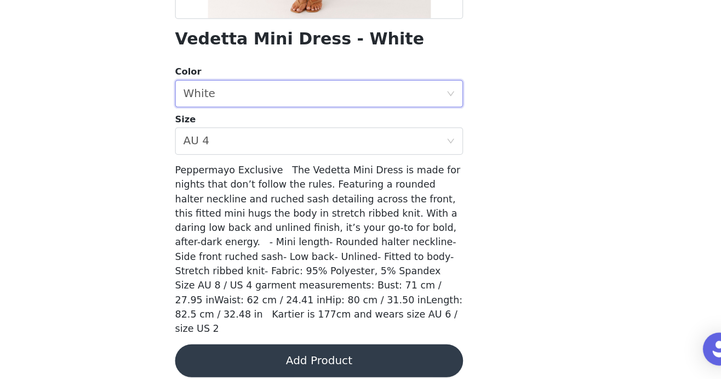
click at [424, 351] on button "Add Product" at bounding box center [360, 364] width 230 height 26
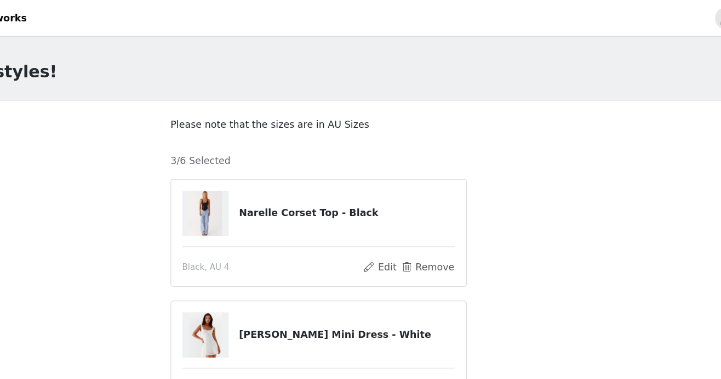
scroll to position [196, 0]
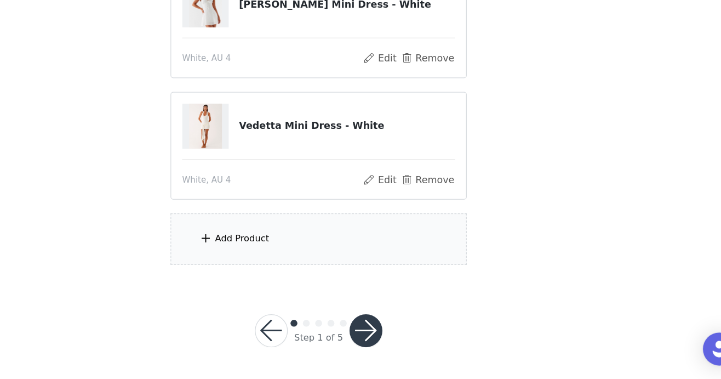
click at [420, 270] on div "Add Product" at bounding box center [360, 266] width 237 height 41
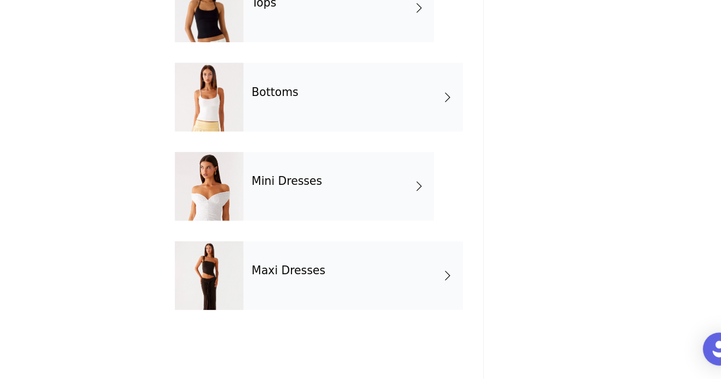
click at [380, 296] on div "Maxi Dresses" at bounding box center [387, 295] width 175 height 55
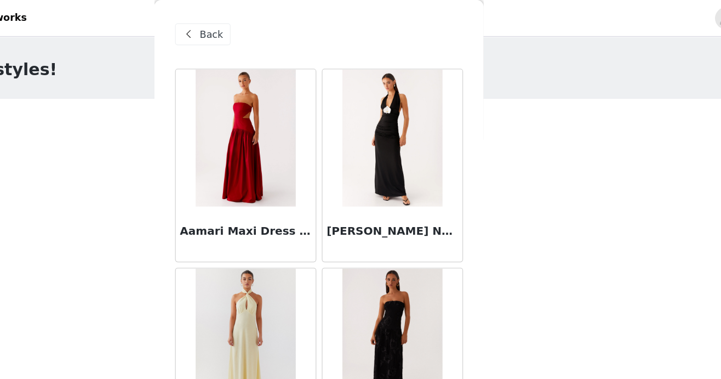
scroll to position [0, 0]
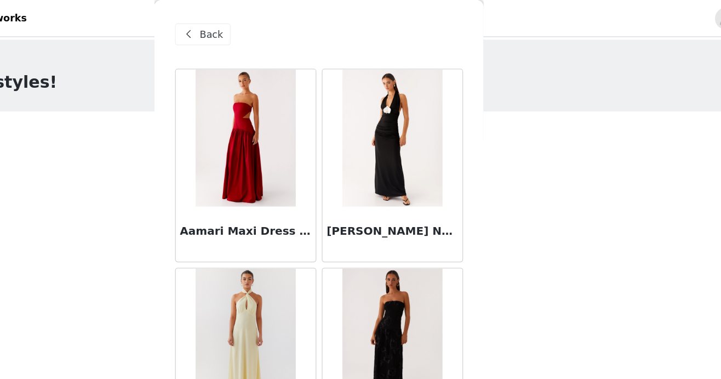
click at [283, 24] on div "Back" at bounding box center [267, 28] width 44 height 18
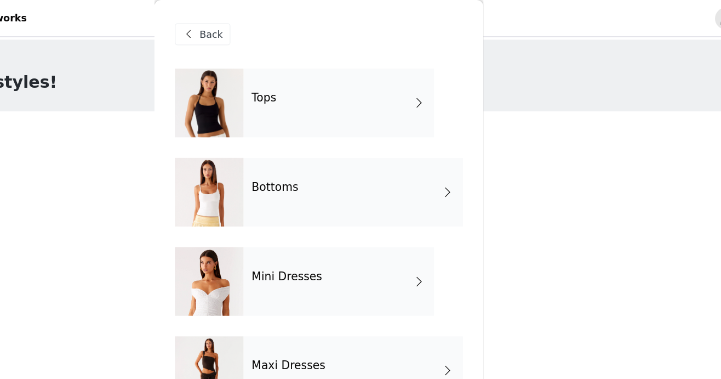
click at [322, 227] on div "Mini Dresses" at bounding box center [376, 224] width 152 height 55
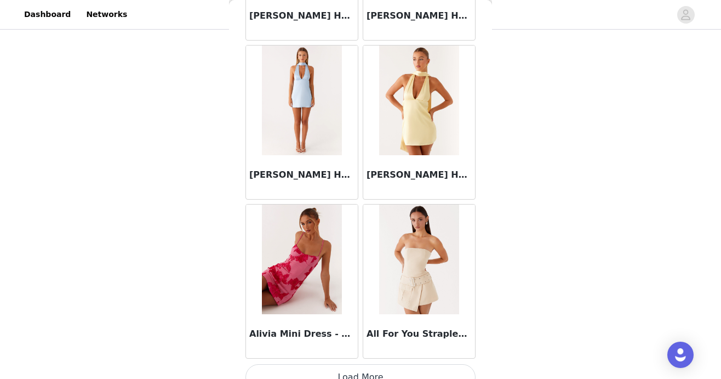
scroll to position [1298, 0]
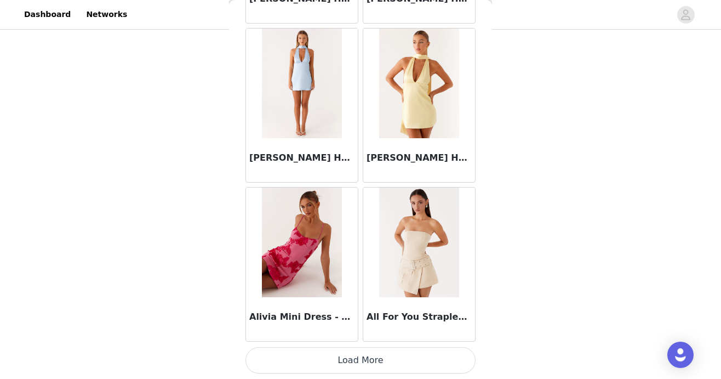
click at [299, 354] on button "Load More" at bounding box center [360, 360] width 230 height 26
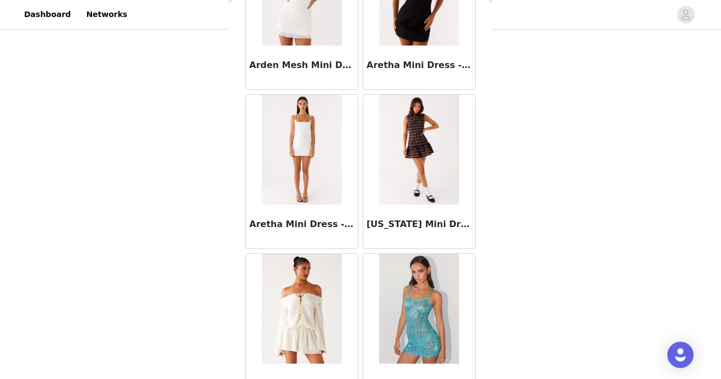
scroll to position [2887, 0]
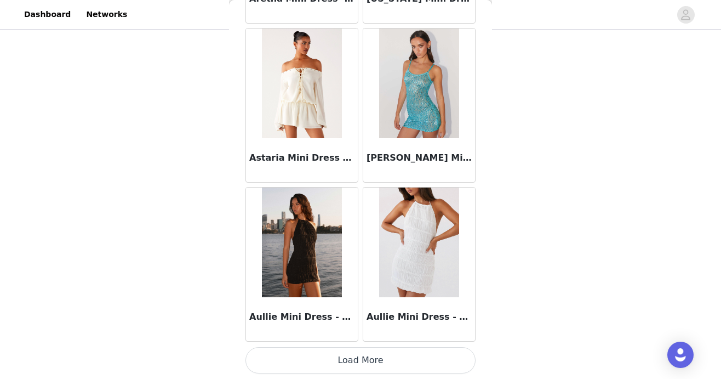
click at [299, 363] on button "Load More" at bounding box center [360, 360] width 230 height 26
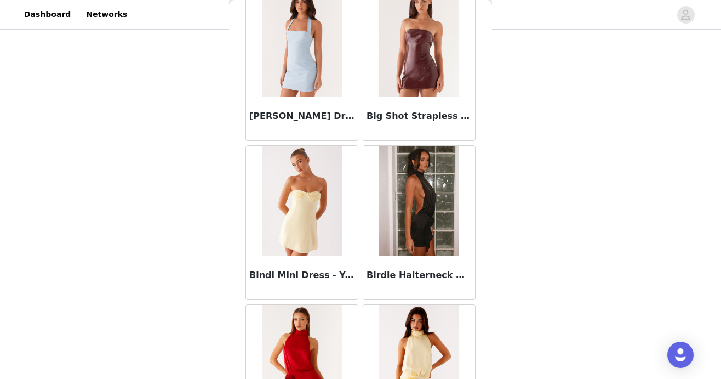
scroll to position [4476, 0]
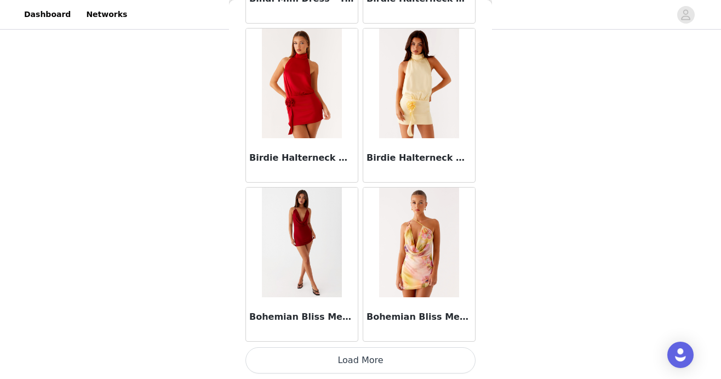
click at [302, 365] on button "Load More" at bounding box center [360, 360] width 230 height 26
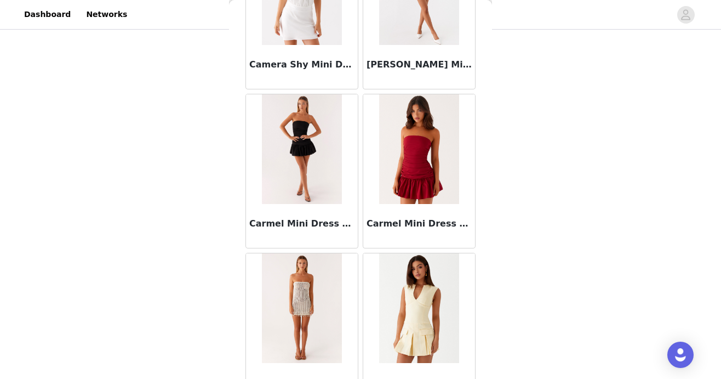
scroll to position [6065, 0]
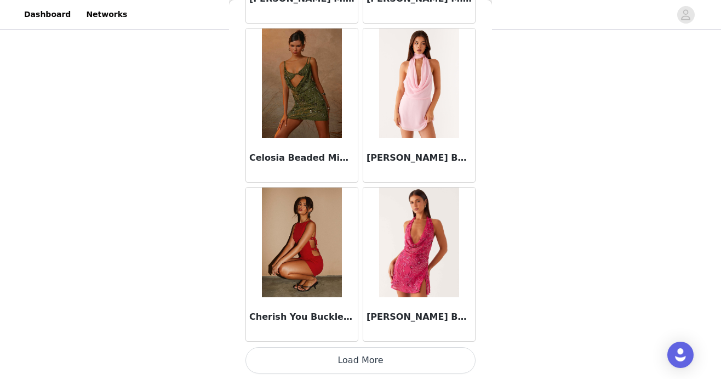
click at [303, 357] on button "Load More" at bounding box center [360, 360] width 230 height 26
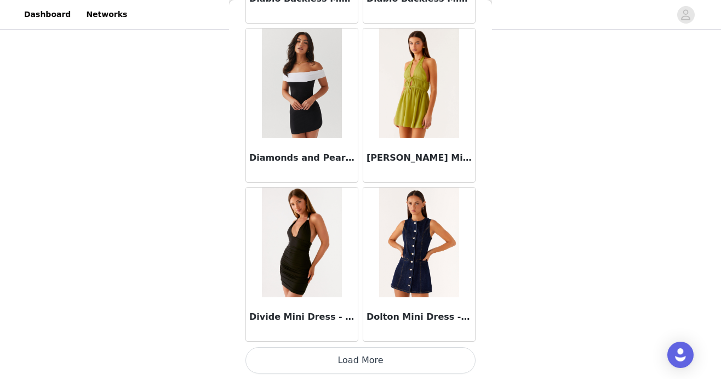
click at [305, 353] on button "Load More" at bounding box center [360, 360] width 230 height 26
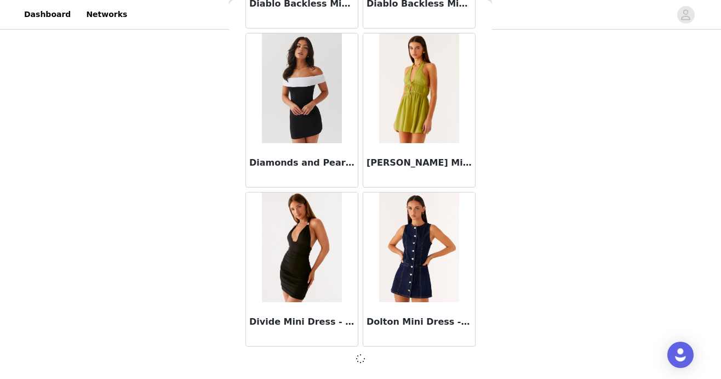
scroll to position [7649, 0]
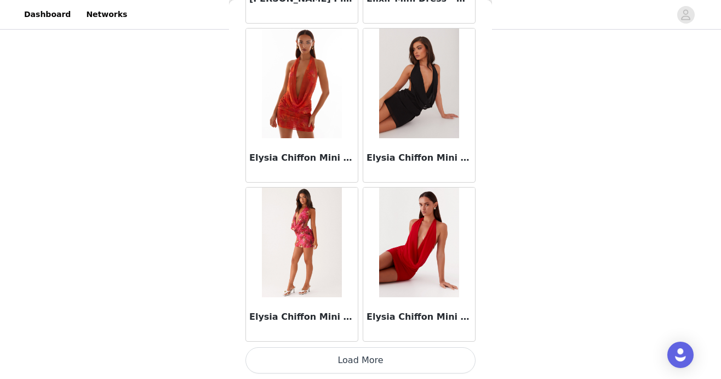
click at [306, 356] on button "Load More" at bounding box center [360, 360] width 230 height 26
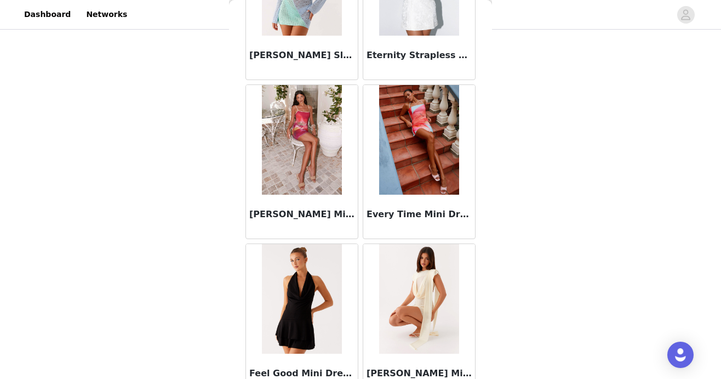
scroll to position [10831, 0]
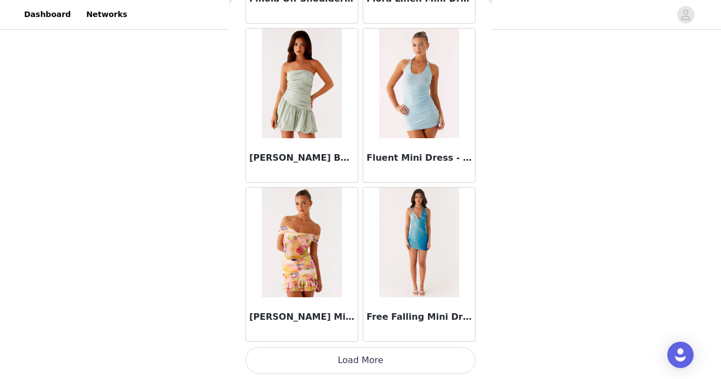
click at [308, 365] on button "Load More" at bounding box center [360, 360] width 230 height 26
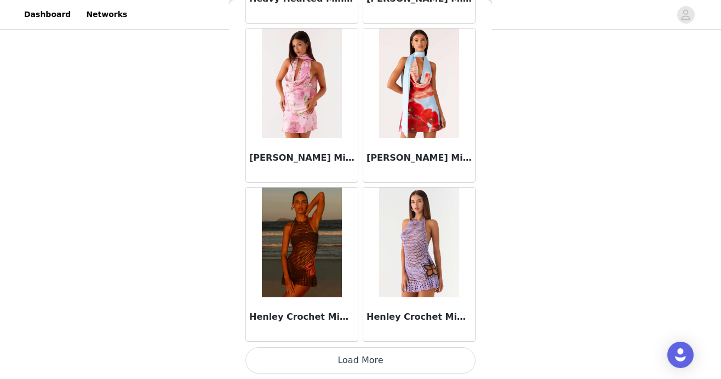
click at [309, 365] on button "Load More" at bounding box center [360, 360] width 230 height 26
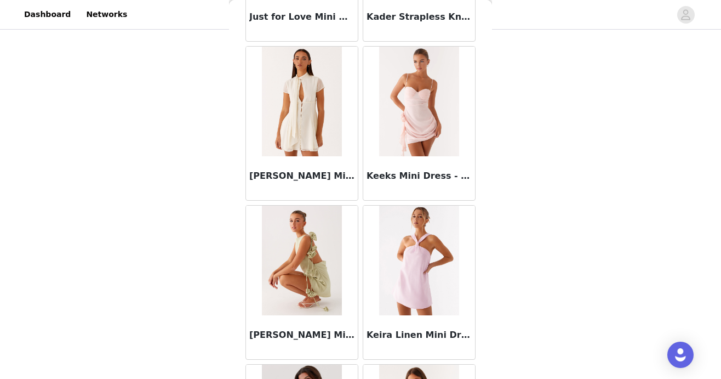
scroll to position [14009, 0]
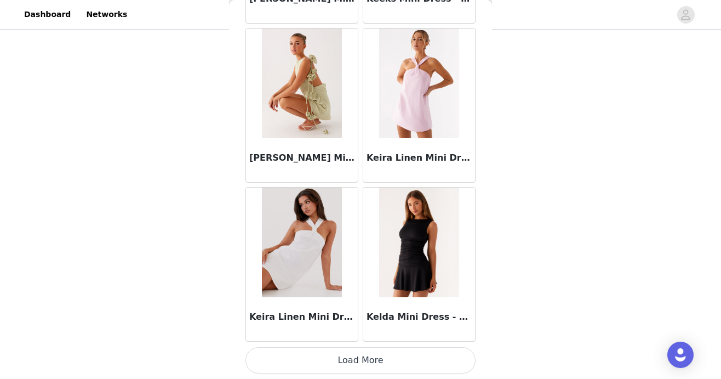
click at [309, 365] on button "Load More" at bounding box center [360, 360] width 230 height 26
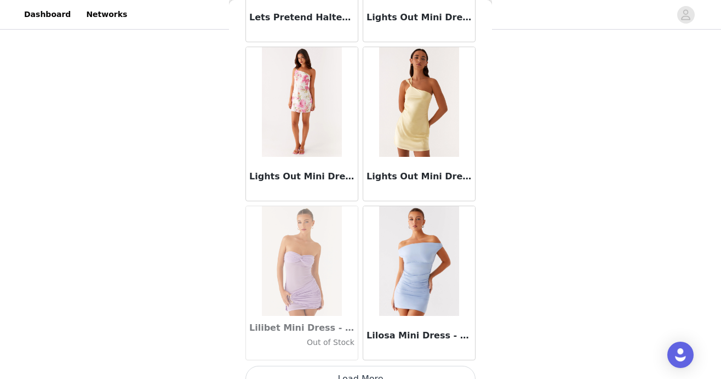
scroll to position [15598, 0]
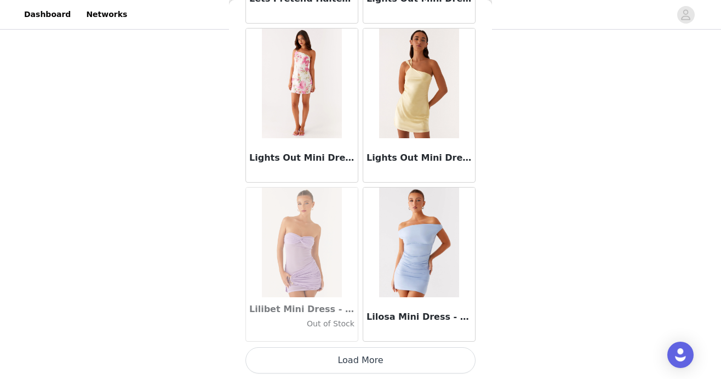
click at [316, 359] on button "Load More" at bounding box center [360, 360] width 230 height 26
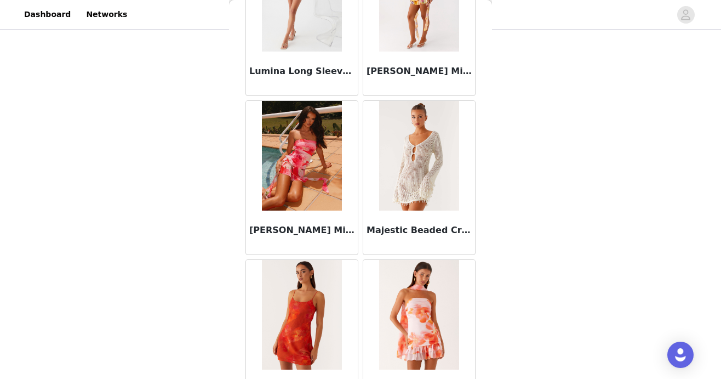
scroll to position [17187, 0]
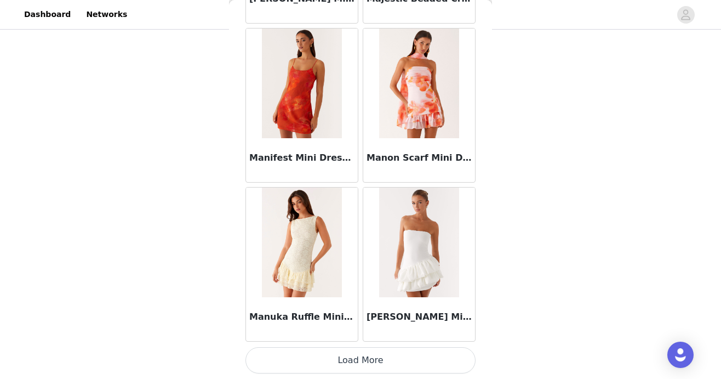
click at [321, 363] on button "Load More" at bounding box center [360, 360] width 230 height 26
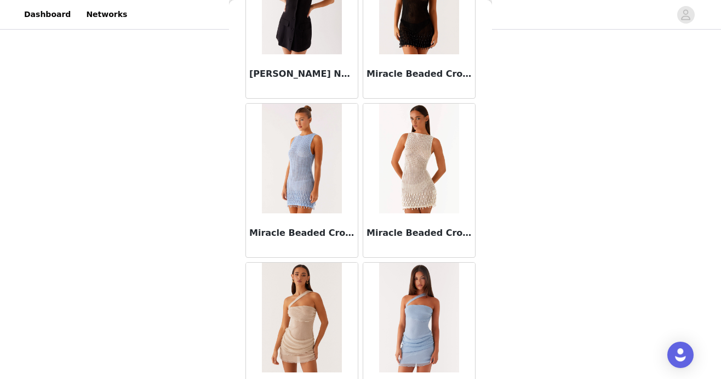
scroll to position [18776, 0]
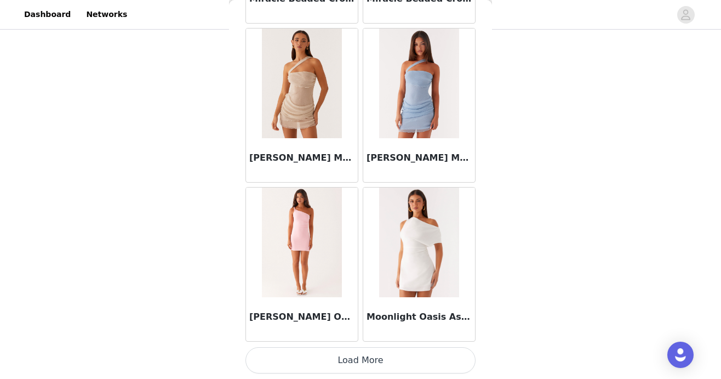
click at [323, 367] on button "Load More" at bounding box center [360, 360] width 230 height 26
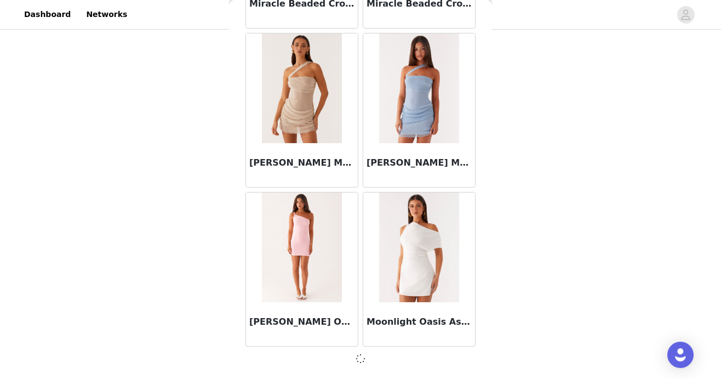
scroll to position [18771, 0]
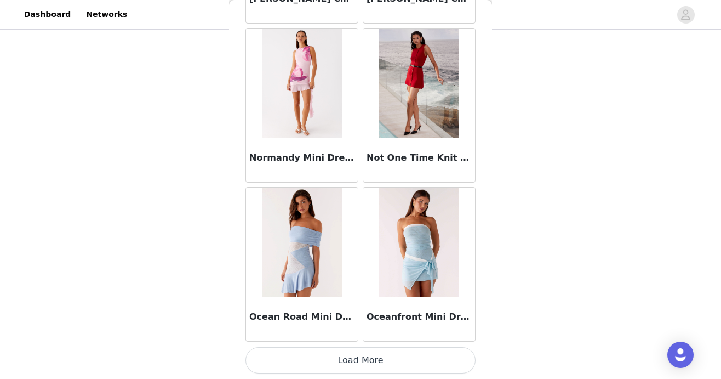
click at [319, 354] on button "Load More" at bounding box center [360, 360] width 230 height 26
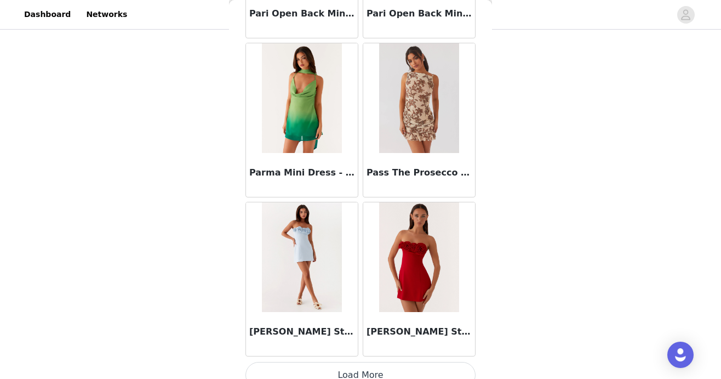
scroll to position [21954, 0]
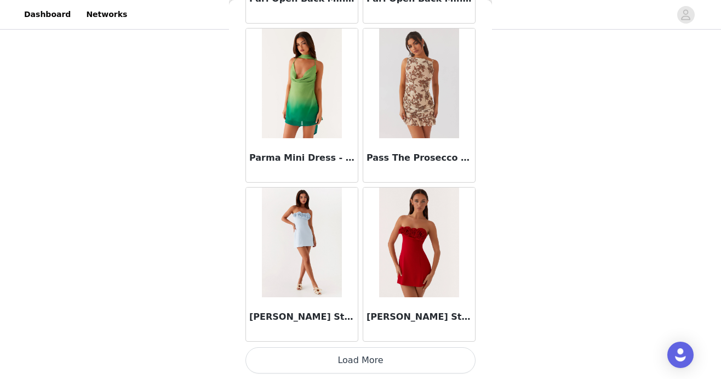
click at [321, 369] on button "Load More" at bounding box center [360, 360] width 230 height 26
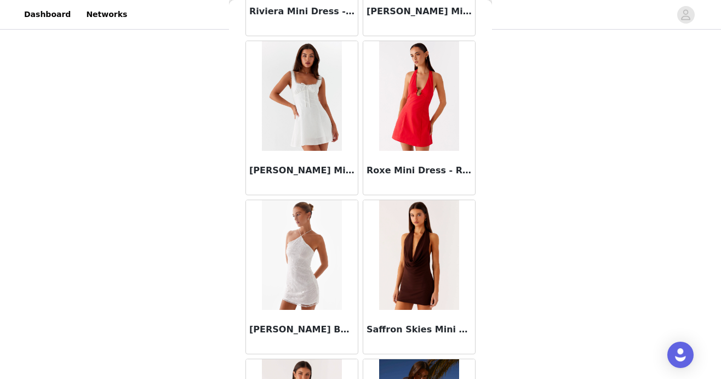
scroll to position [23543, 0]
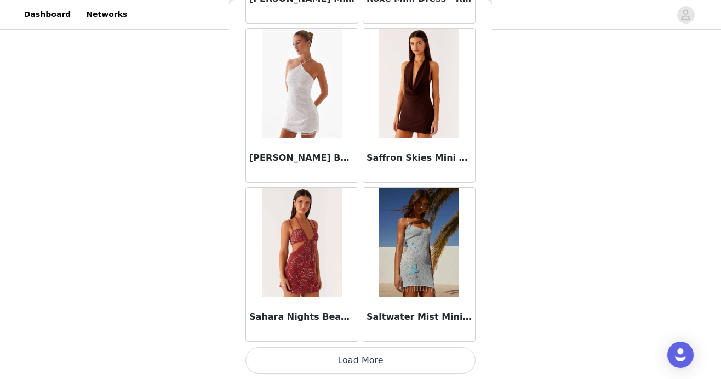
click at [339, 363] on button "Load More" at bounding box center [360, 360] width 230 height 26
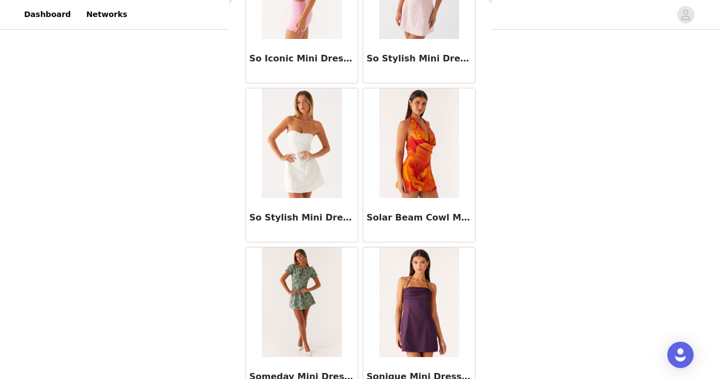
scroll to position [25132, 0]
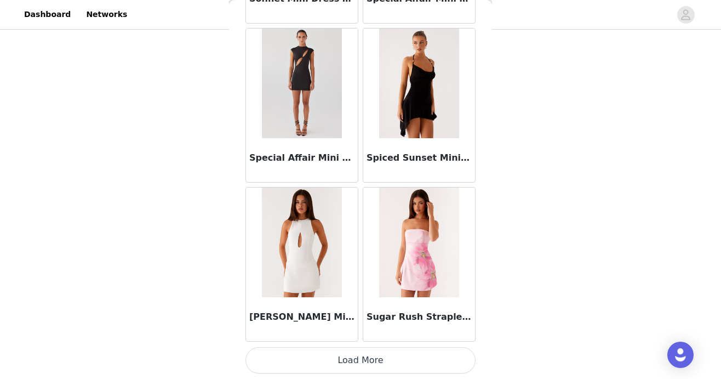
click at [340, 354] on button "Load More" at bounding box center [360, 360] width 230 height 26
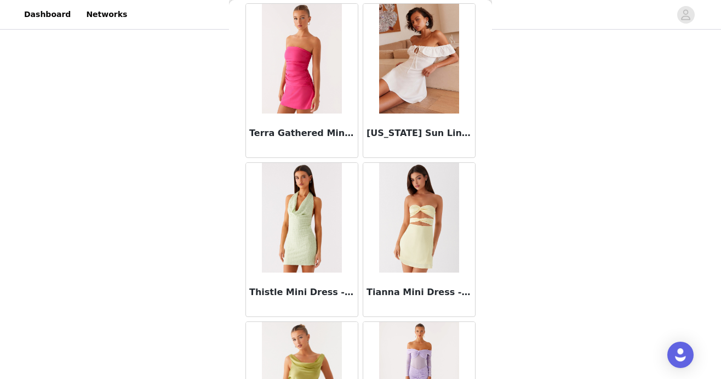
scroll to position [26721, 0]
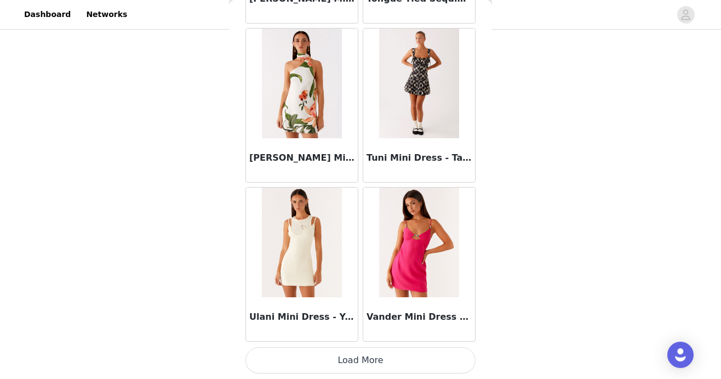
click at [341, 354] on button "Load More" at bounding box center [360, 360] width 230 height 26
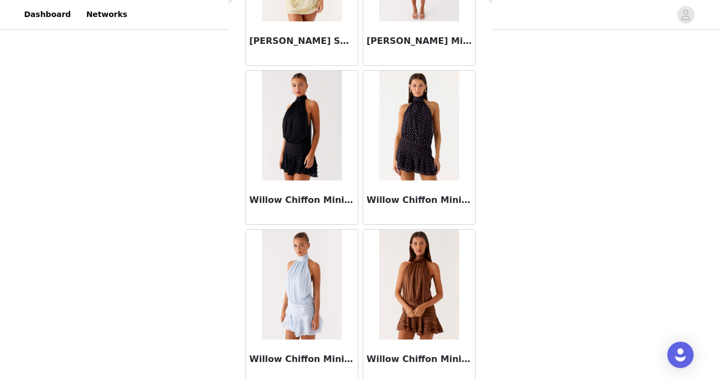
scroll to position [27948, 0]
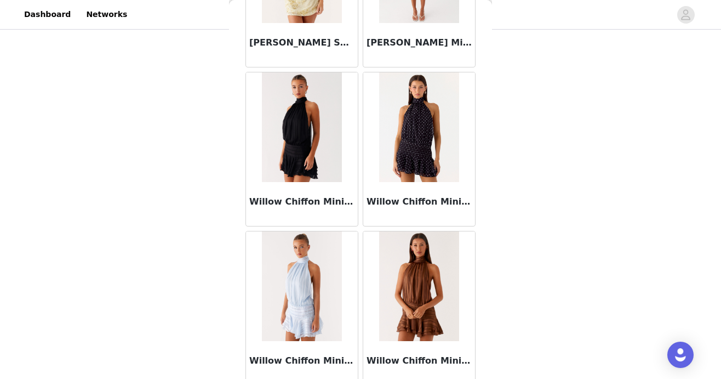
click at [416, 141] on img at bounding box center [418, 127] width 79 height 110
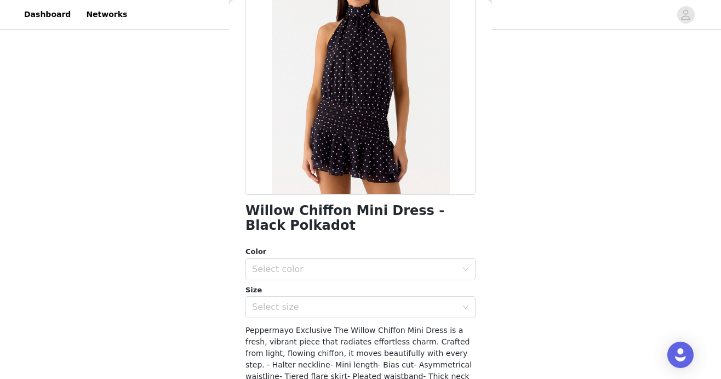
scroll to position [111, 0]
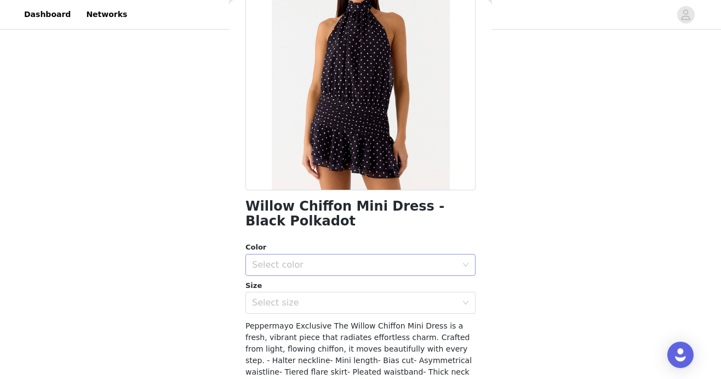
click at [384, 265] on div "Select color" at bounding box center [354, 264] width 205 height 11
click at [384, 287] on li "Black Polkadot" at bounding box center [360, 289] width 230 height 18
click at [386, 304] on div "Select size" at bounding box center [354, 302] width 205 height 11
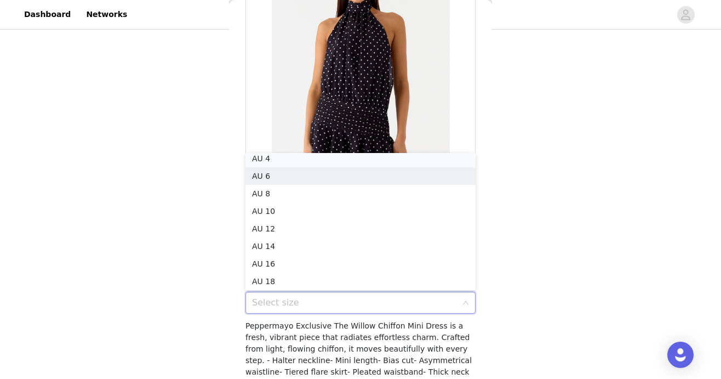
scroll to position [2, 0]
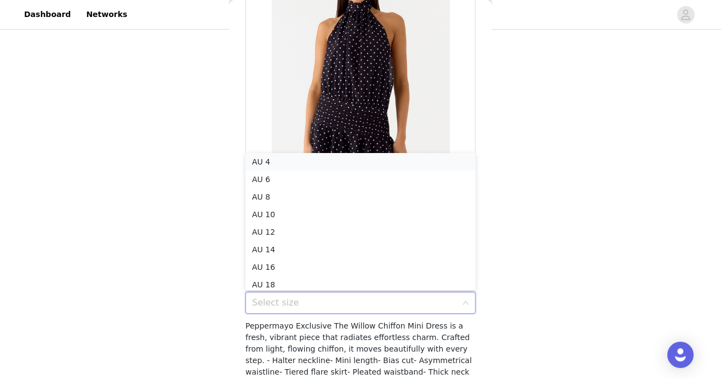
click at [395, 159] on li "AU 4" at bounding box center [360, 162] width 230 height 18
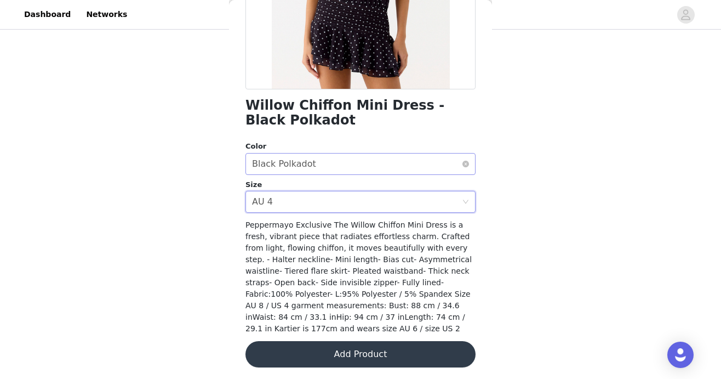
scroll to position [214, 0]
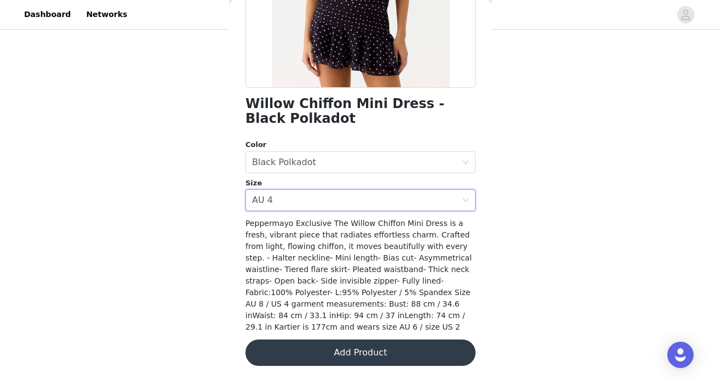
click at [374, 350] on button "Add Product" at bounding box center [360, 352] width 230 height 26
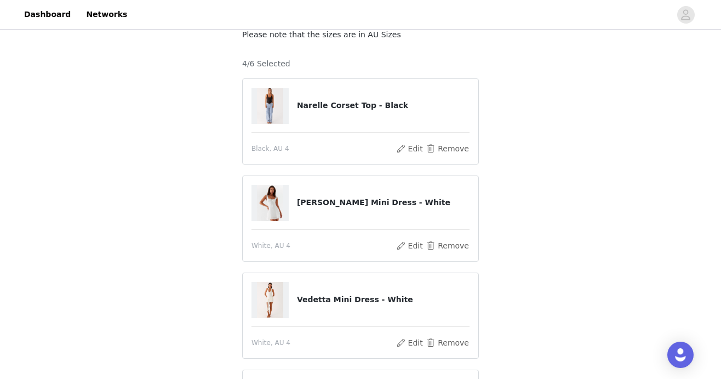
scroll to position [293, 0]
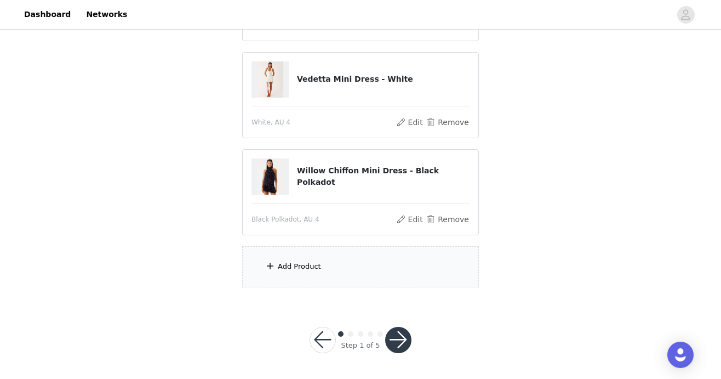
click at [273, 254] on div "Add Product" at bounding box center [360, 266] width 237 height 41
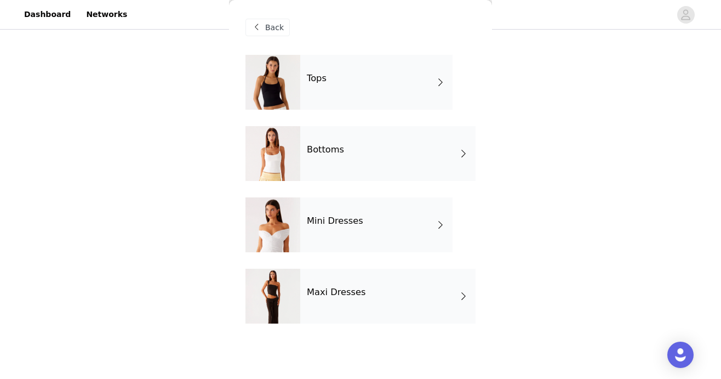
click at [333, 228] on div "Mini Dresses" at bounding box center [376, 224] width 152 height 55
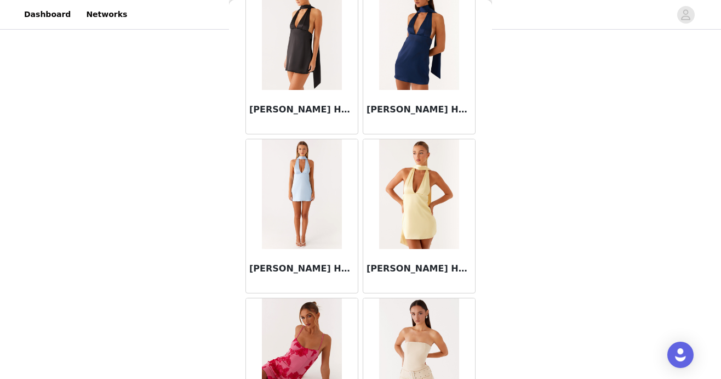
scroll to position [1298, 0]
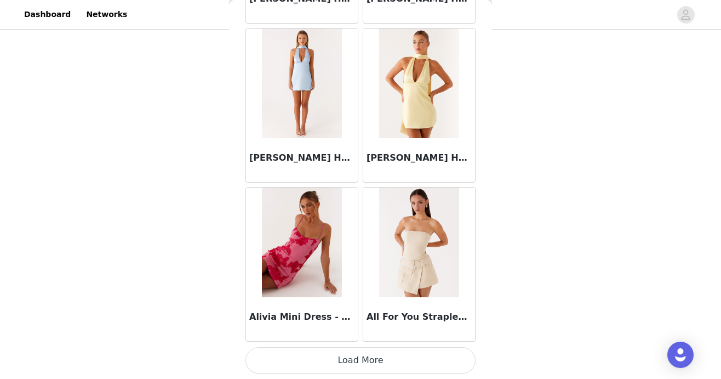
click at [335, 364] on button "Load More" at bounding box center [360, 360] width 230 height 26
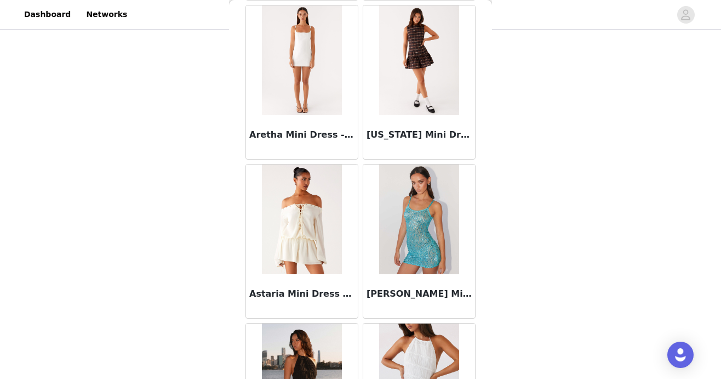
scroll to position [2887, 0]
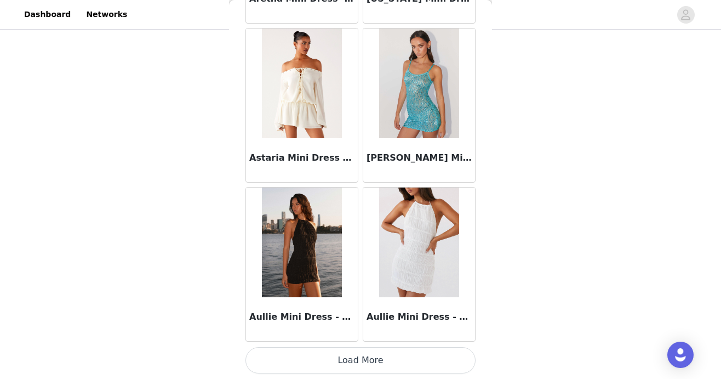
click at [398, 362] on button "Load More" at bounding box center [360, 360] width 230 height 26
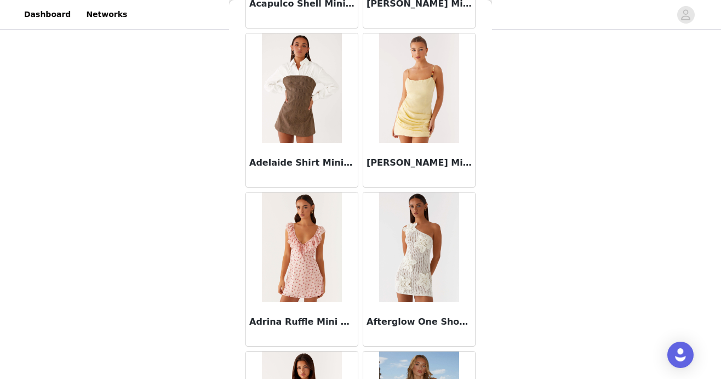
scroll to position [153, 0]
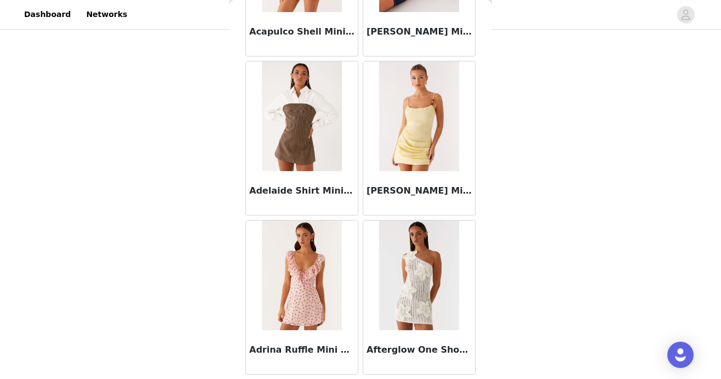
click at [297, 273] on img at bounding box center [301, 275] width 79 height 110
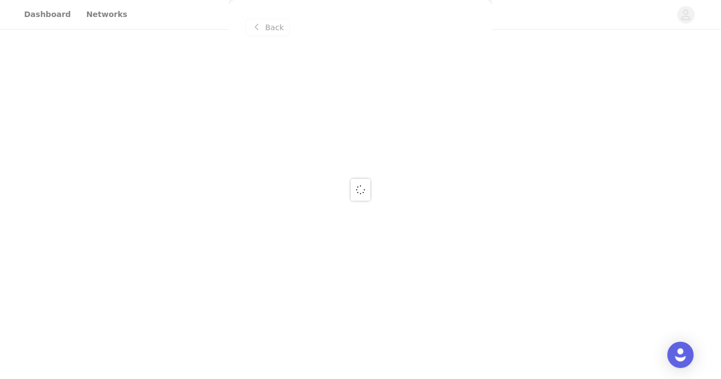
scroll to position [0, 0]
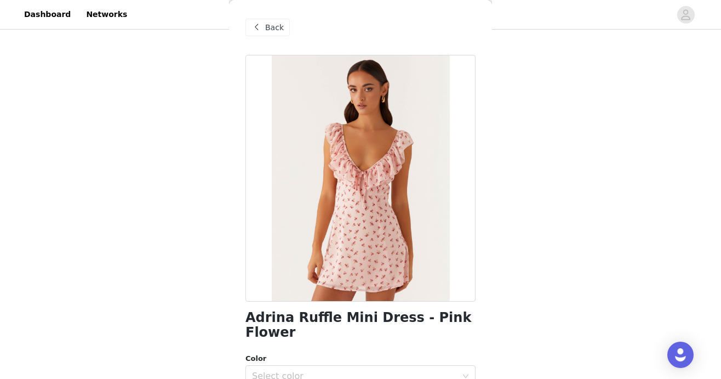
click at [270, 28] on span "Back" at bounding box center [274, 28] width 19 height 12
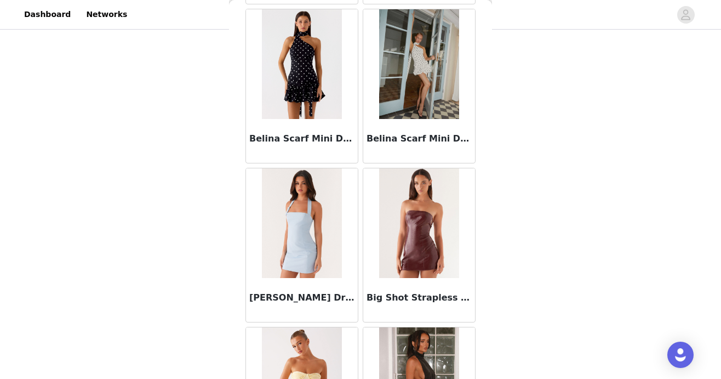
scroll to position [4476, 0]
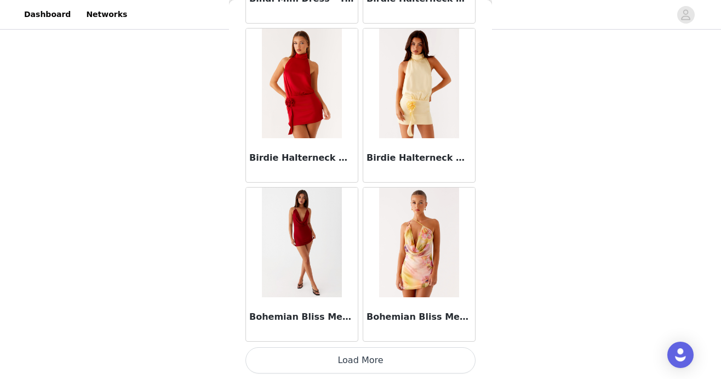
click at [318, 370] on button "Load More" at bounding box center [360, 360] width 230 height 26
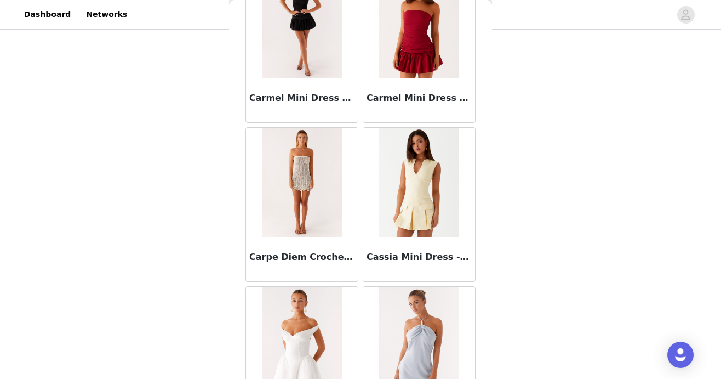
scroll to position [6065, 0]
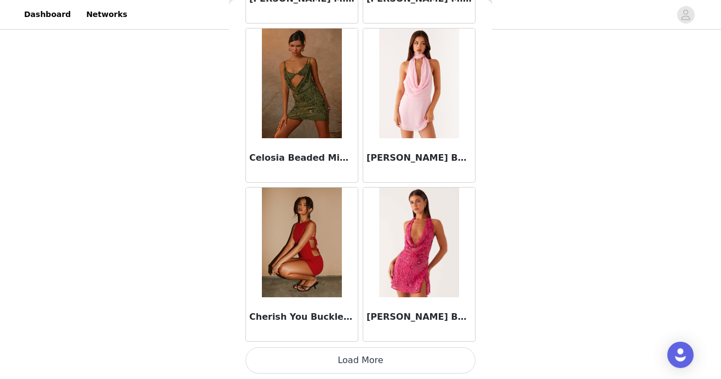
click at [324, 363] on button "Load More" at bounding box center [360, 360] width 230 height 26
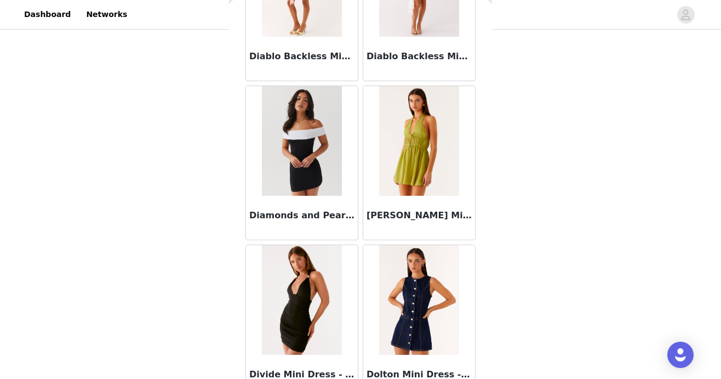
scroll to position [7654, 0]
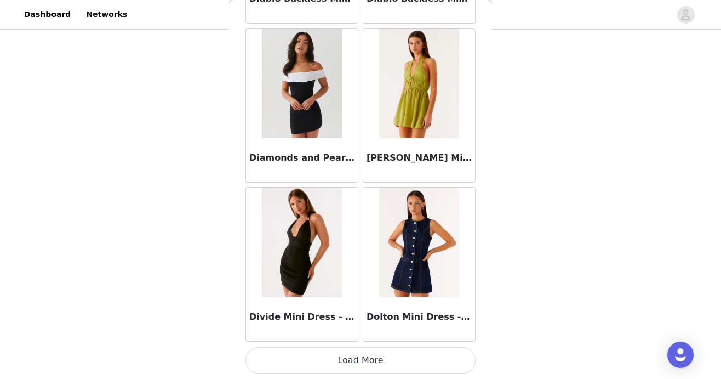
click at [330, 356] on button "Load More" at bounding box center [360, 360] width 230 height 26
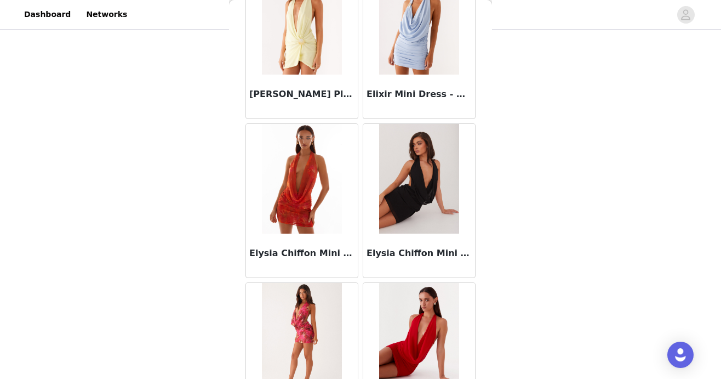
scroll to position [9243, 0]
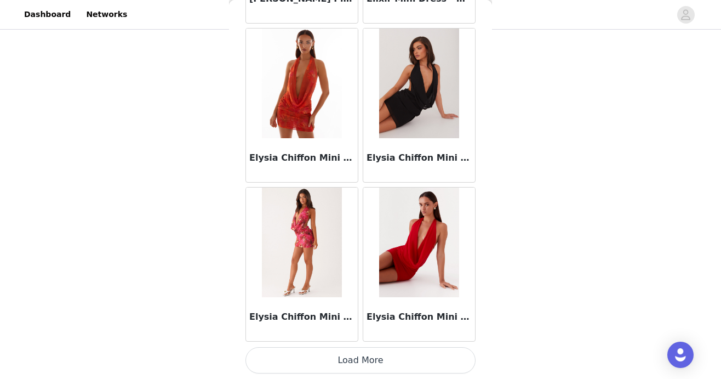
click at [336, 357] on button "Load More" at bounding box center [360, 360] width 230 height 26
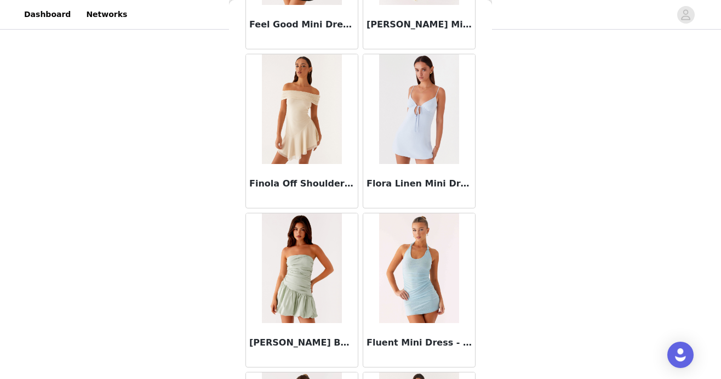
scroll to position [10831, 0]
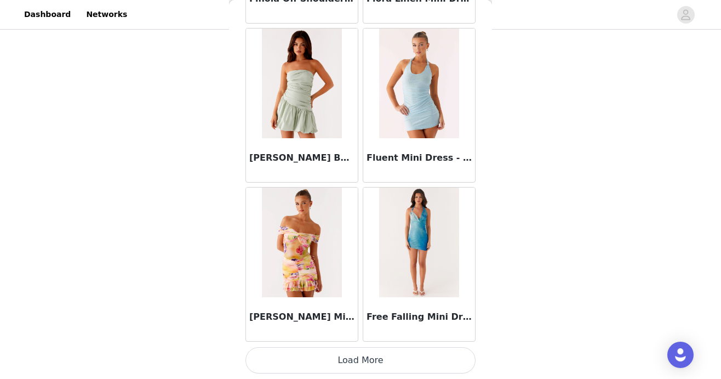
click at [318, 359] on button "Load More" at bounding box center [360, 360] width 230 height 26
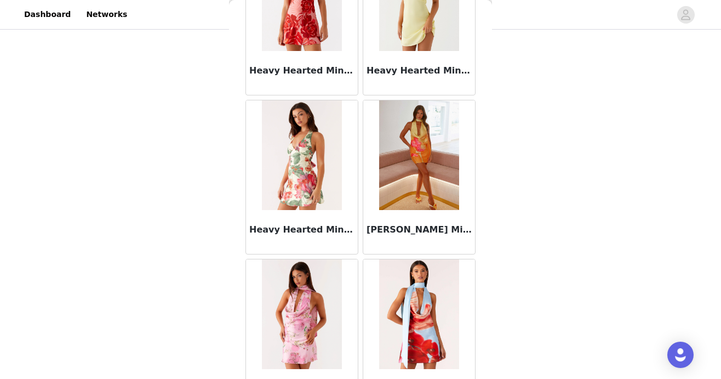
scroll to position [12420, 0]
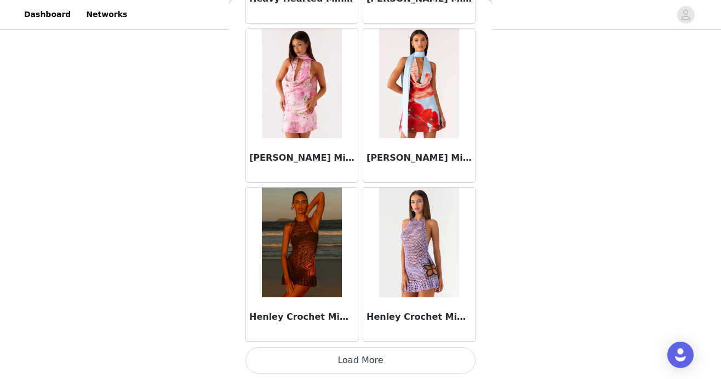
click at [312, 362] on button "Load More" at bounding box center [360, 360] width 230 height 26
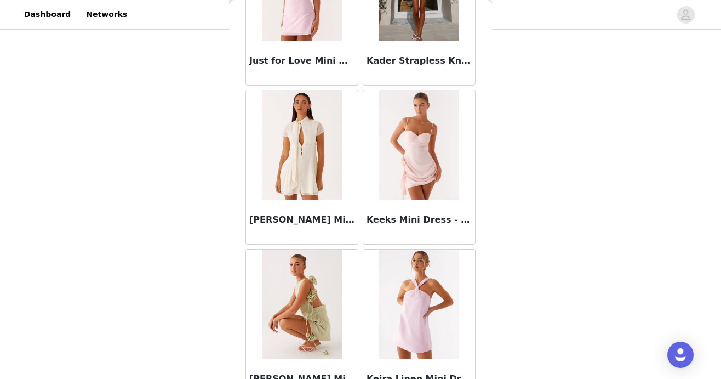
scroll to position [14009, 0]
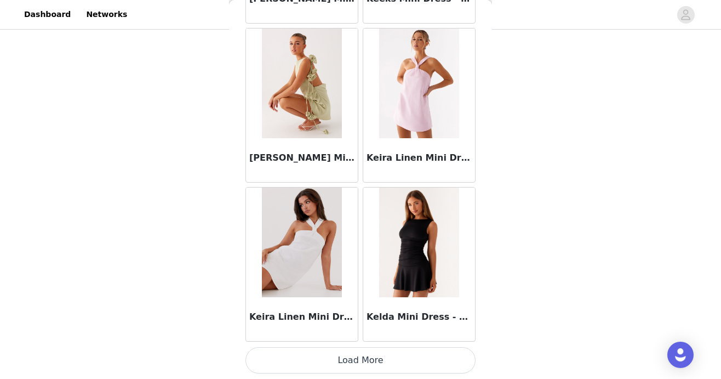
click at [322, 357] on button "Load More" at bounding box center [360, 360] width 230 height 26
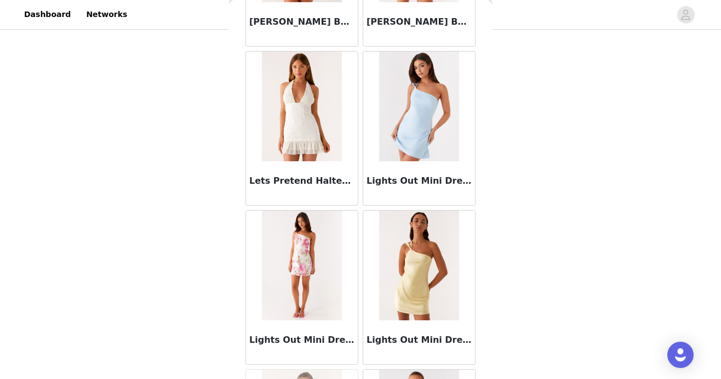
scroll to position [15598, 0]
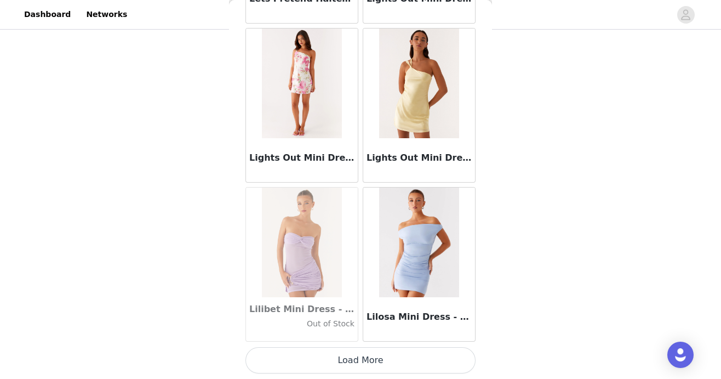
click at [415, 354] on button "Load More" at bounding box center [360, 360] width 230 height 26
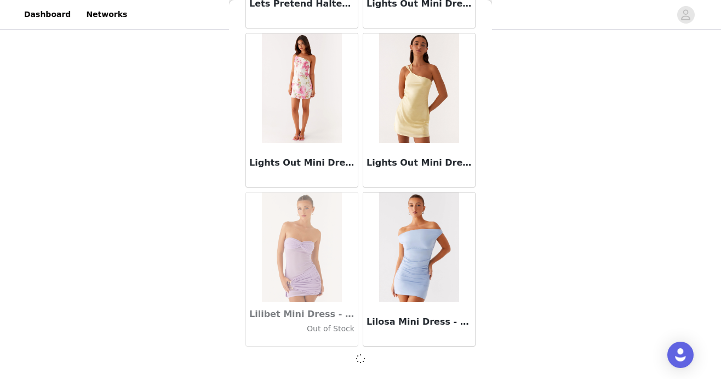
scroll to position [15593, 0]
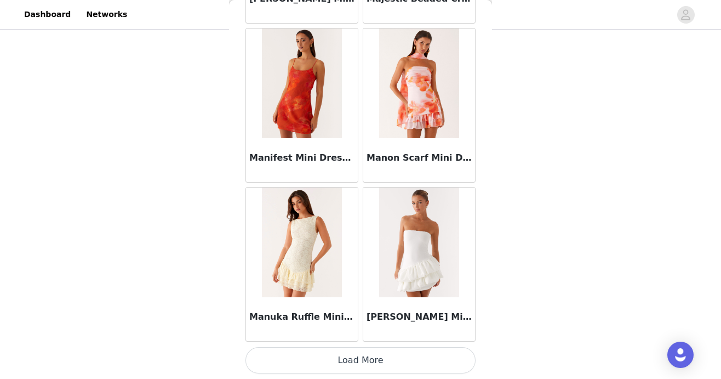
click at [414, 354] on button "Load More" at bounding box center [360, 360] width 230 height 26
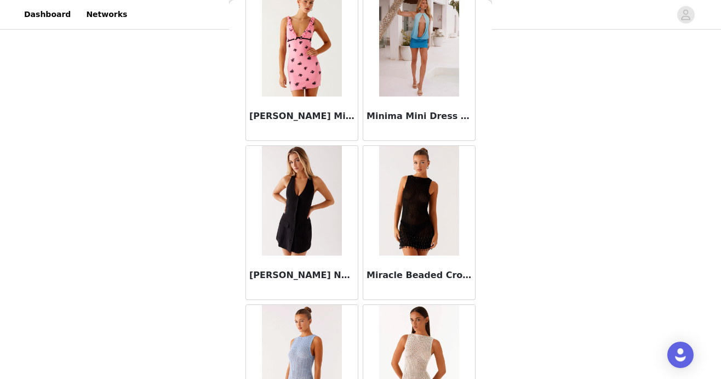
scroll to position [18776, 0]
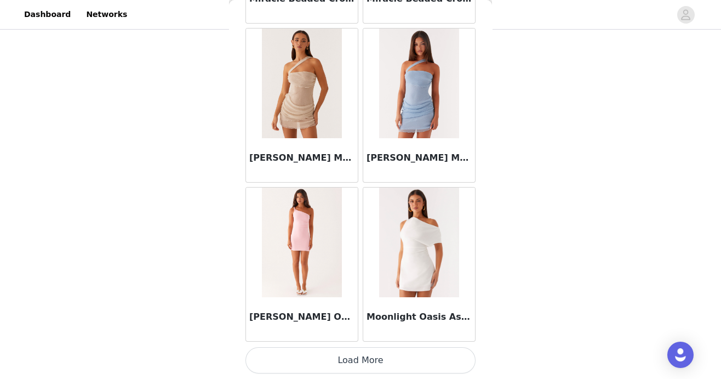
click at [415, 353] on button "Load More" at bounding box center [360, 360] width 230 height 26
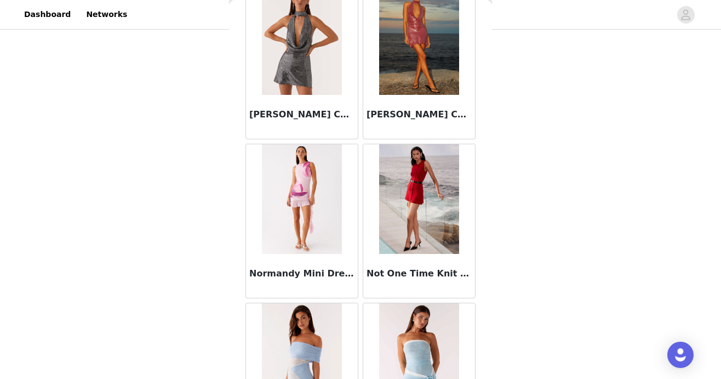
scroll to position [20365, 0]
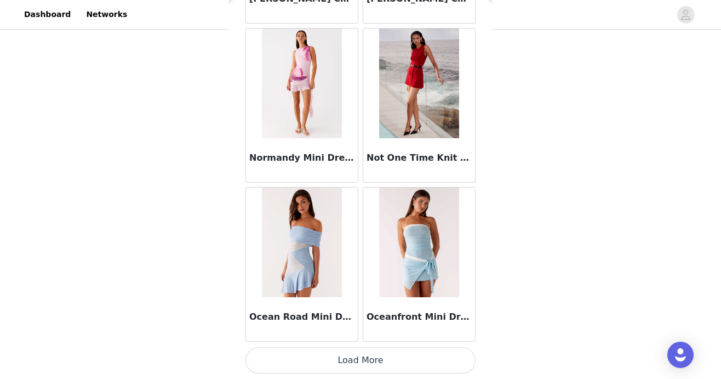
click at [422, 354] on button "Load More" at bounding box center [360, 360] width 230 height 26
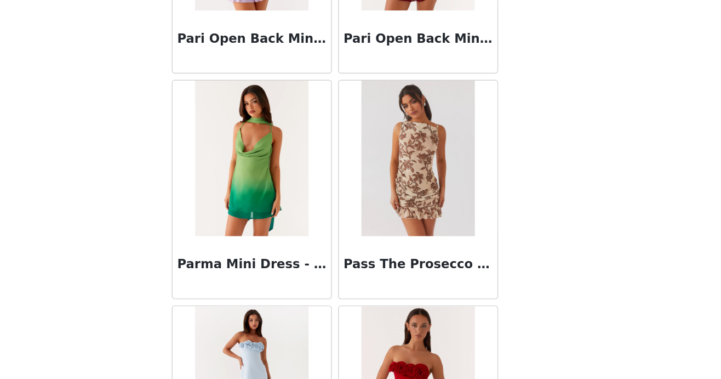
scroll to position [21908, 0]
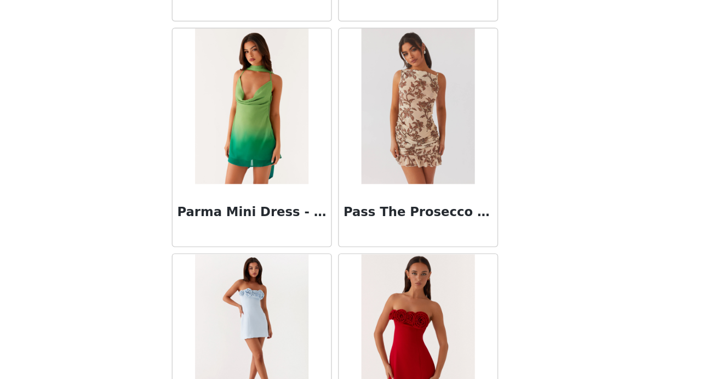
click at [417, 184] on div "Pass The Prosecco Mini Dress - [PERSON_NAME]" at bounding box center [419, 206] width 112 height 44
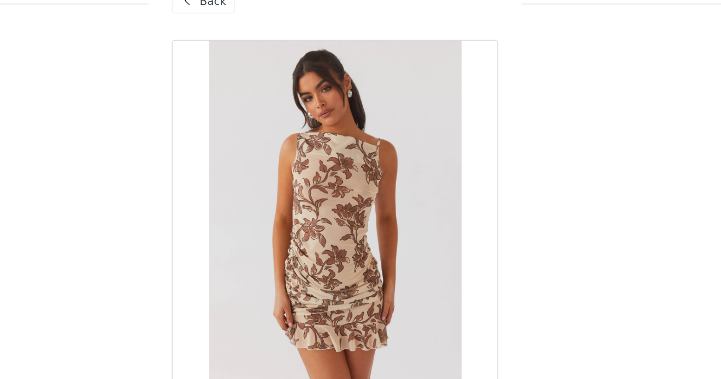
scroll to position [0, 0]
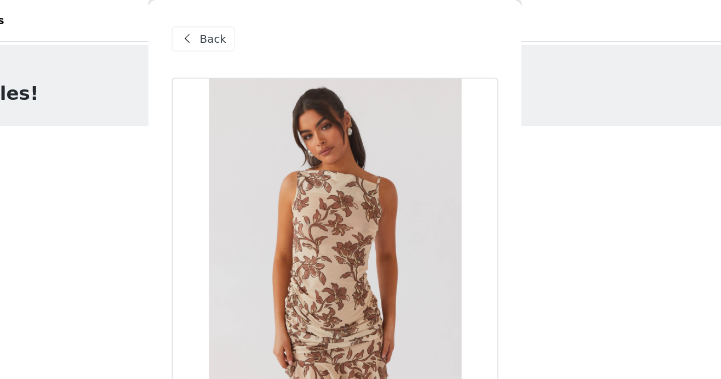
click at [278, 26] on span "Back" at bounding box center [274, 28] width 19 height 12
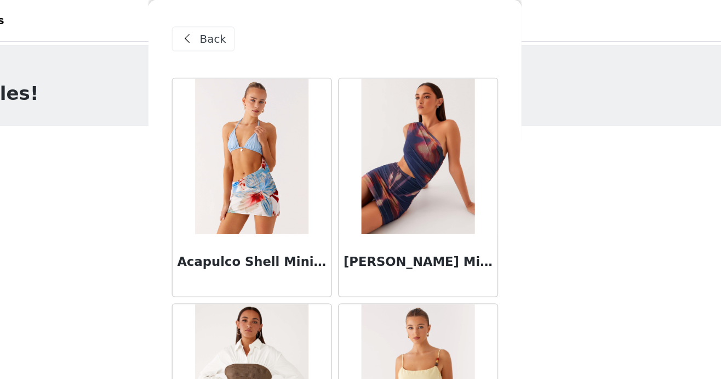
click at [281, 25] on span "Back" at bounding box center [274, 28] width 19 height 12
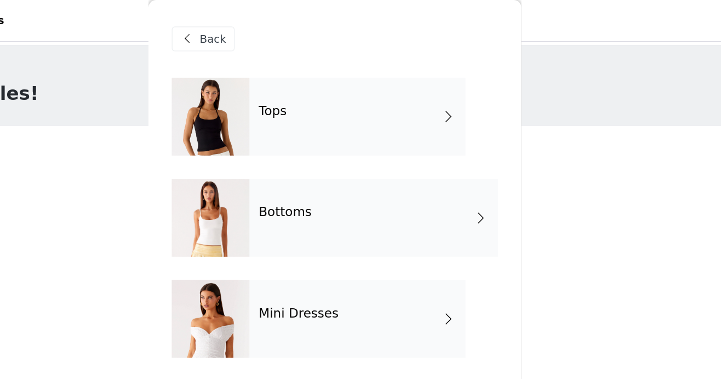
click at [335, 152] on h4 "Bottoms" at bounding box center [325, 150] width 37 height 10
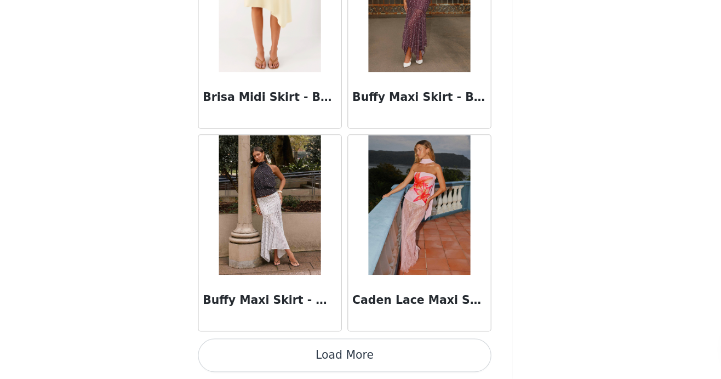
scroll to position [293, 0]
click at [403, 359] on button "Load More" at bounding box center [360, 360] width 230 height 26
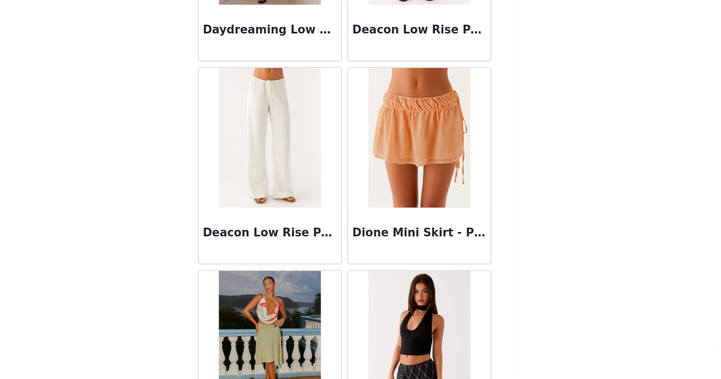
scroll to position [2887, 0]
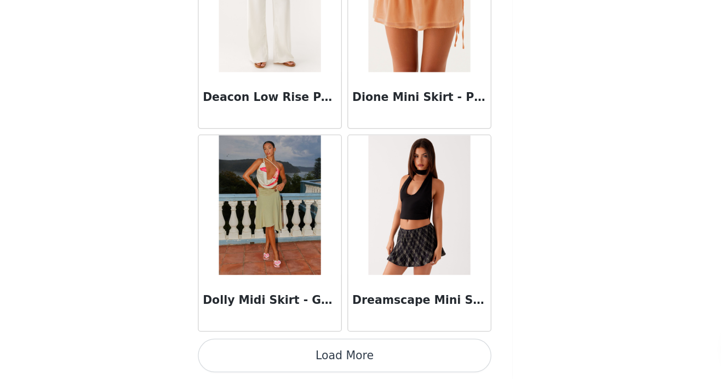
click at [403, 362] on button "Load More" at bounding box center [360, 360] width 230 height 26
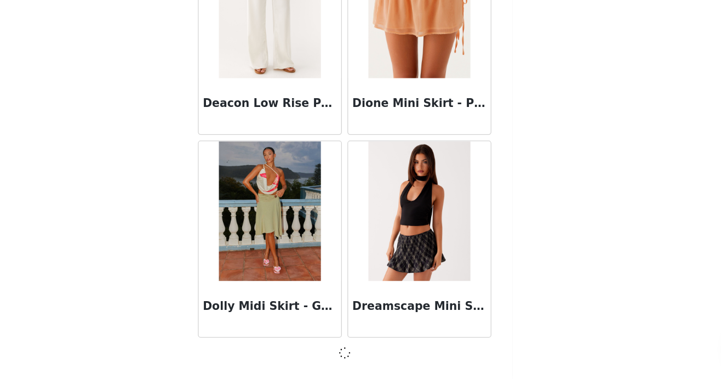
scroll to position [2882, 0]
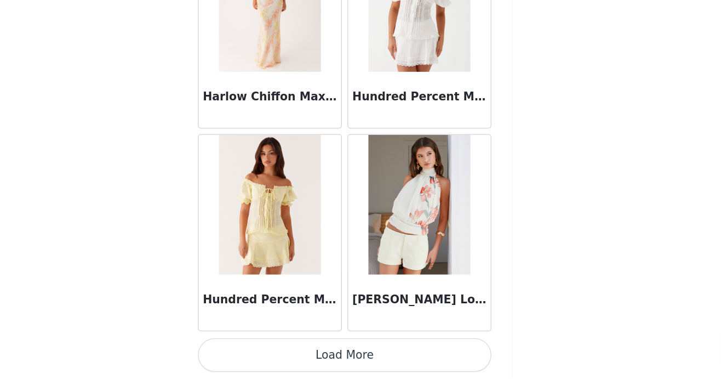
click at [403, 360] on button "Load More" at bounding box center [360, 360] width 230 height 26
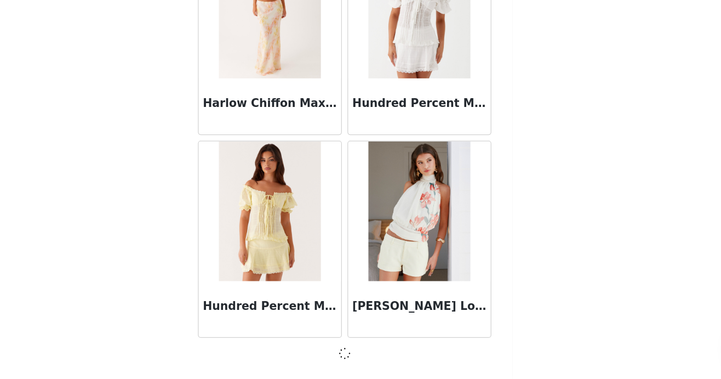
scroll to position [4471, 0]
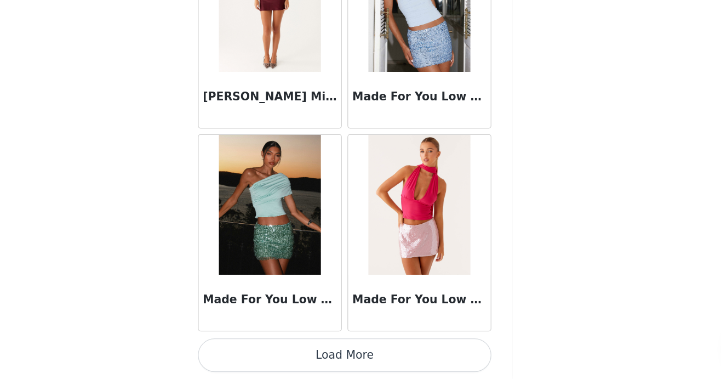
click at [403, 360] on button "Load More" at bounding box center [360, 360] width 230 height 26
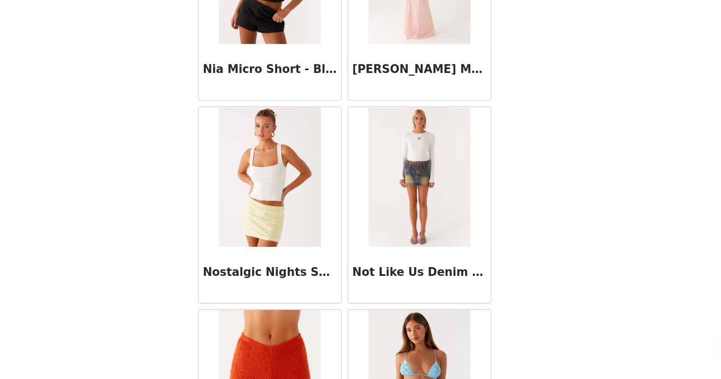
scroll to position [7654, 0]
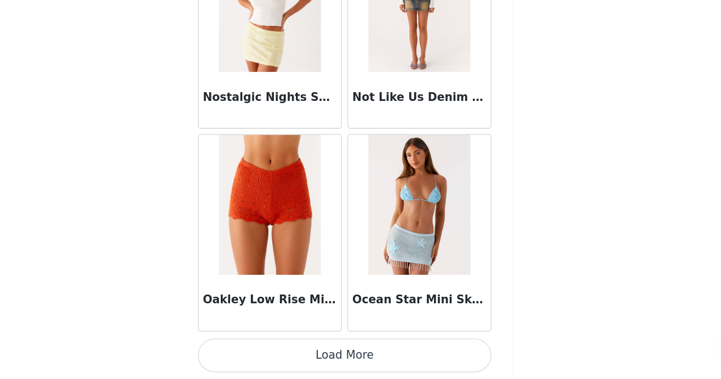
click at [404, 355] on button "Load More" at bounding box center [360, 360] width 230 height 26
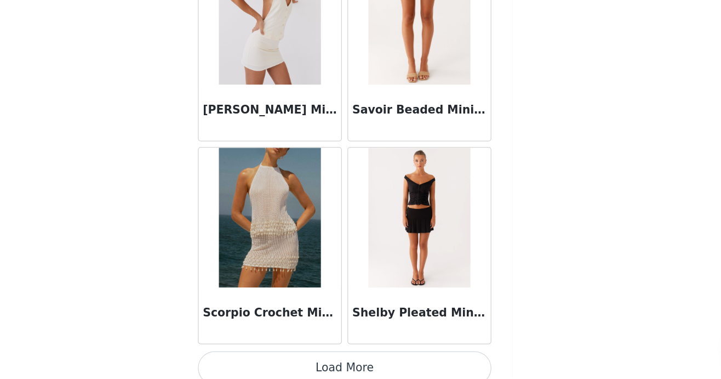
scroll to position [9243, 0]
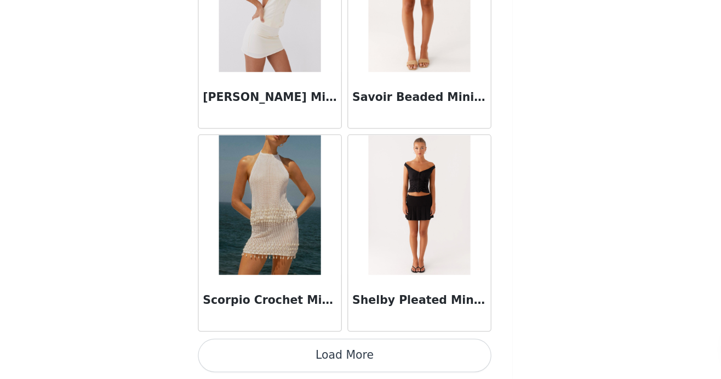
click at [406, 358] on button "Load More" at bounding box center [360, 360] width 230 height 26
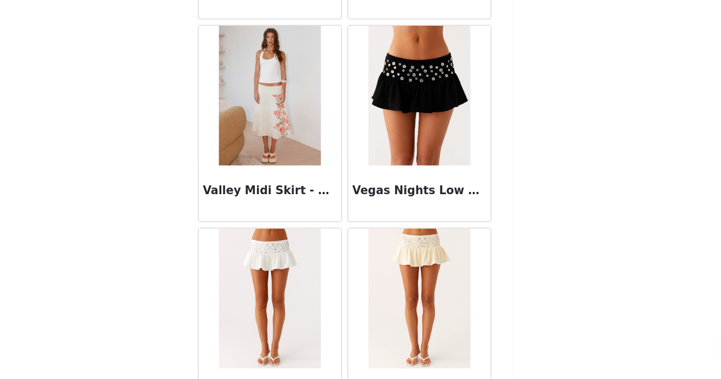
scroll to position [10831, 0]
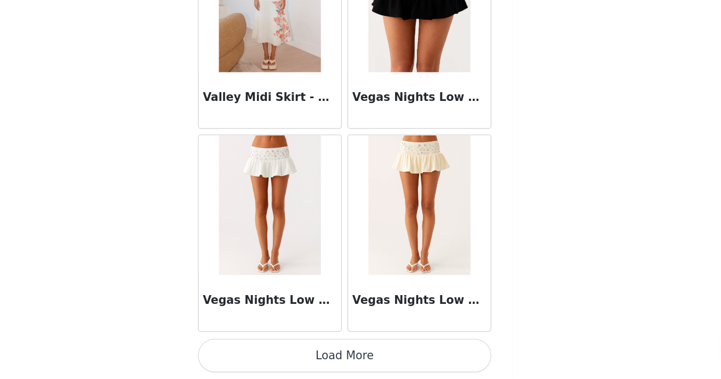
click at [402, 361] on button "Load More" at bounding box center [360, 360] width 230 height 26
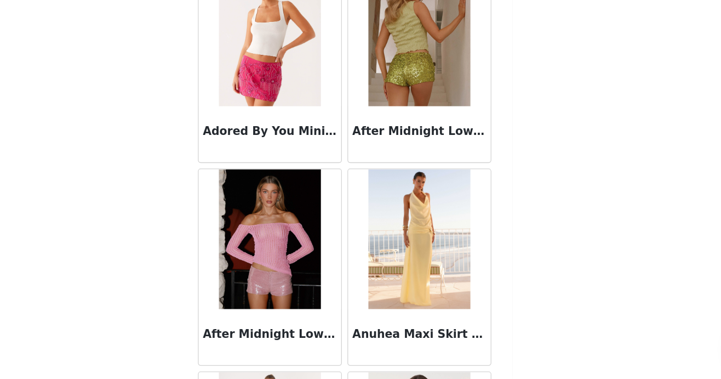
scroll to position [293, 0]
